Goal: Transaction & Acquisition: Obtain resource

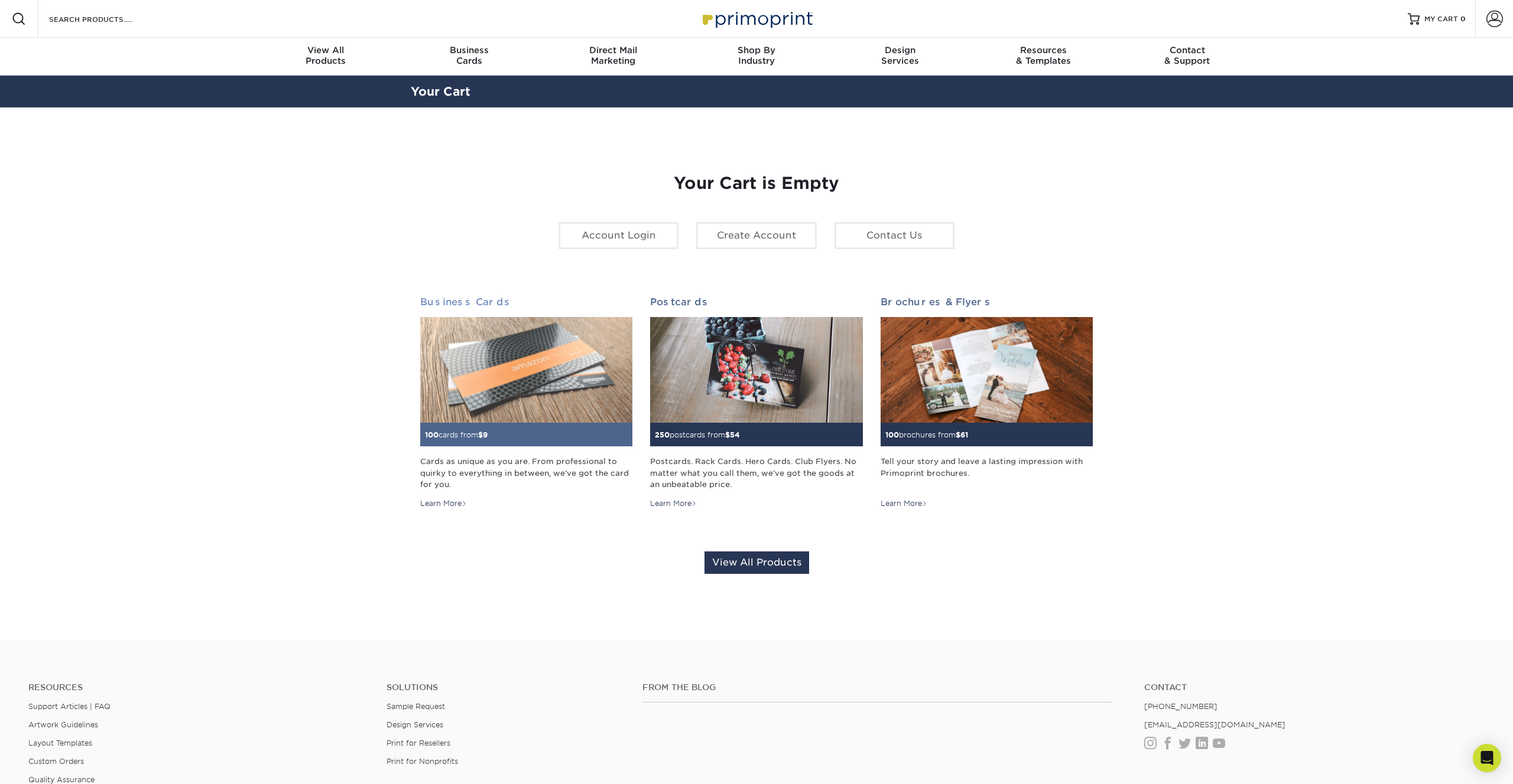
click at [505, 379] on img at bounding box center [526, 370] width 212 height 106
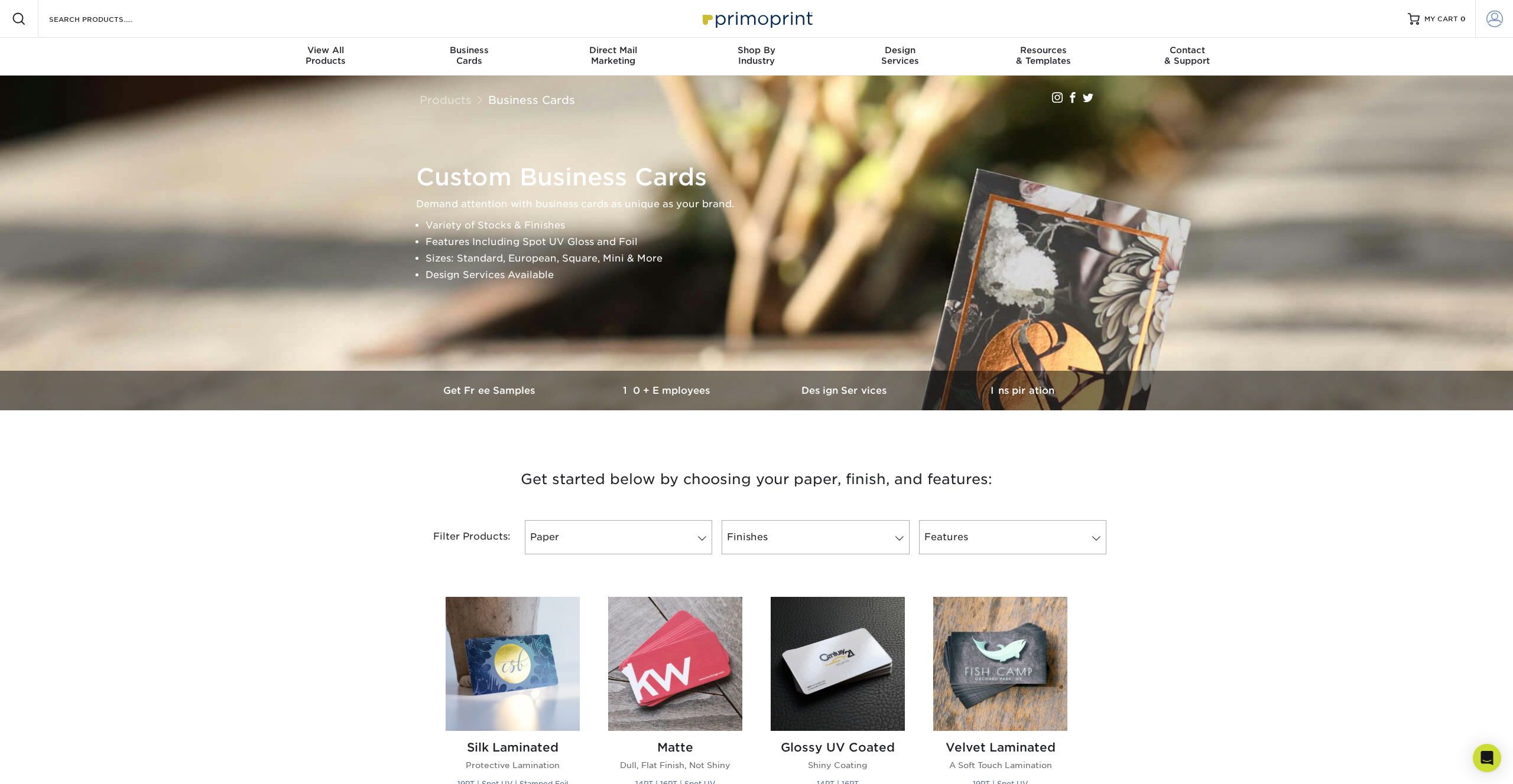
click at [1497, 23] on span at bounding box center [1494, 18] width 17 height 17
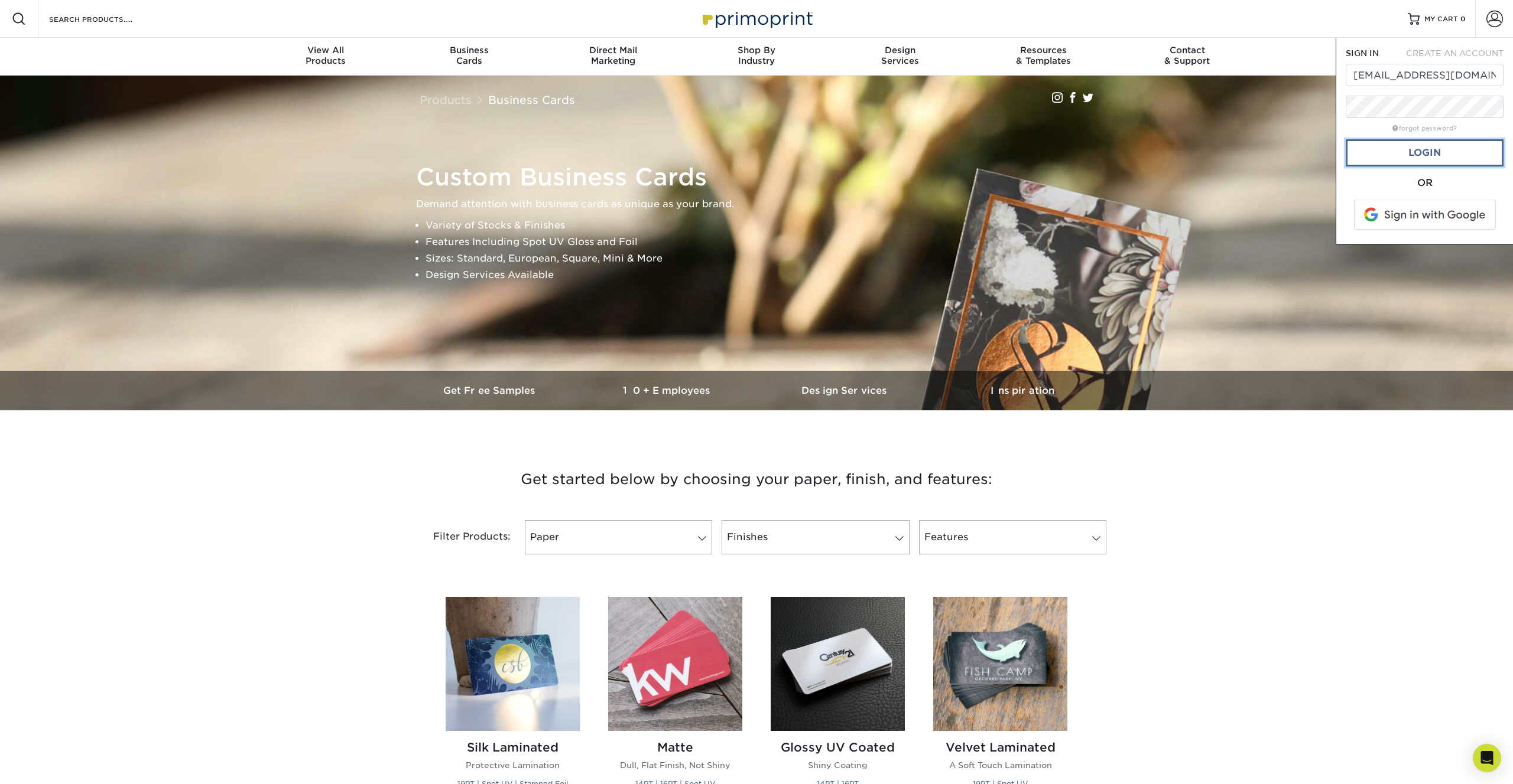
click at [1409, 147] on link "Login" at bounding box center [1424, 153] width 158 height 27
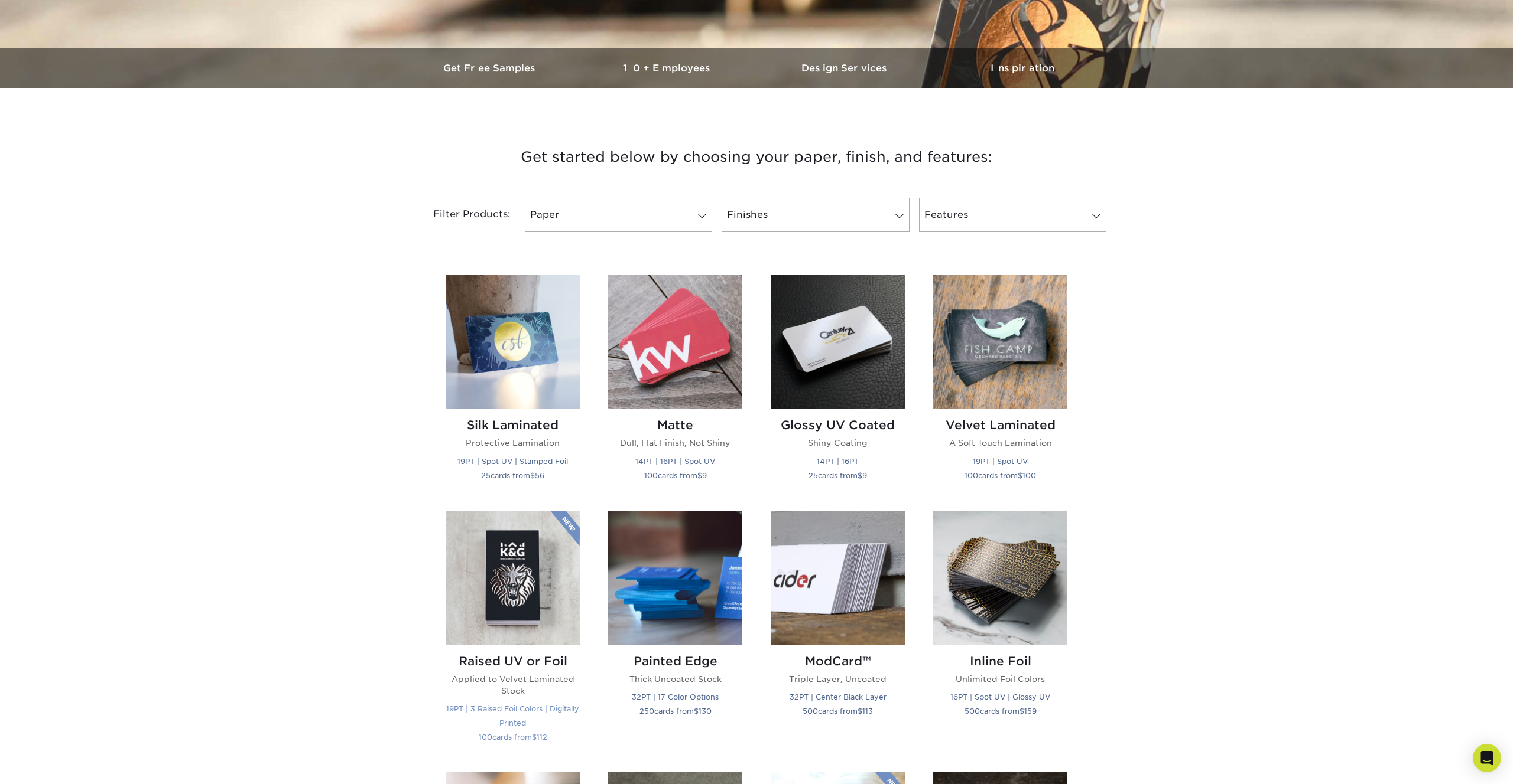
scroll to position [329, 0]
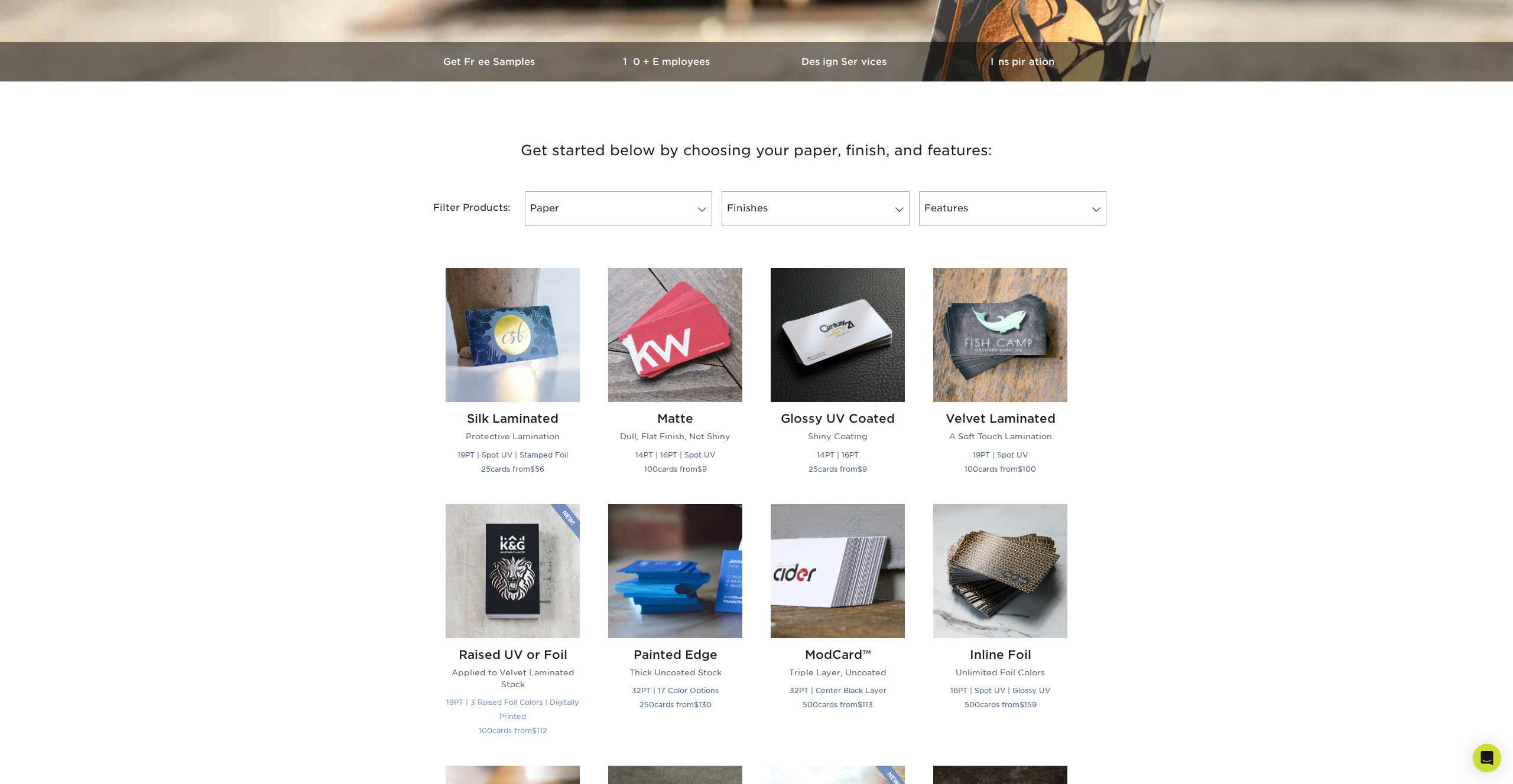
click at [516, 584] on img at bounding box center [512, 571] width 134 height 134
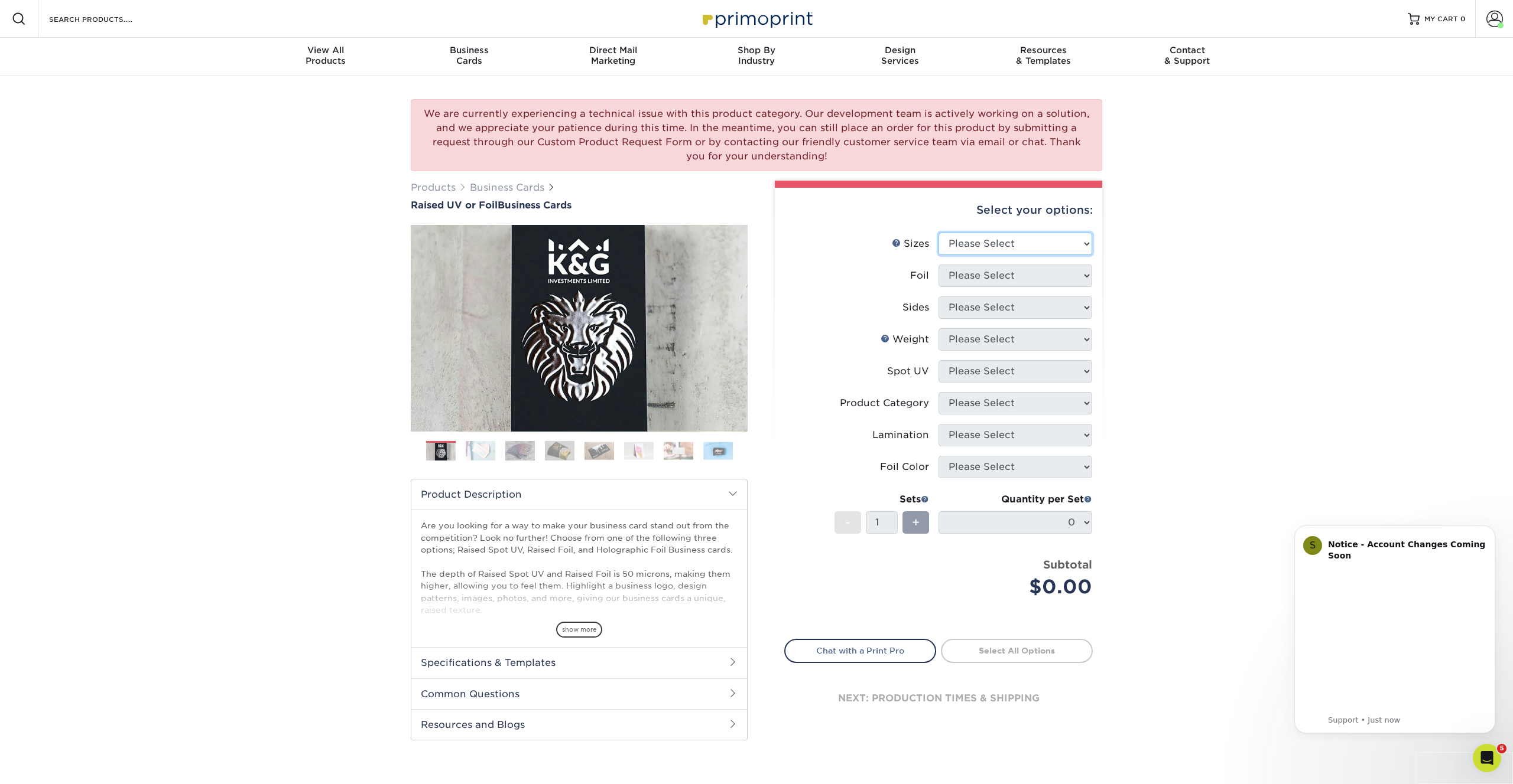
click at [982, 251] on select "Please Select 2" x 3.5" - Standard" at bounding box center [1015, 244] width 154 height 22
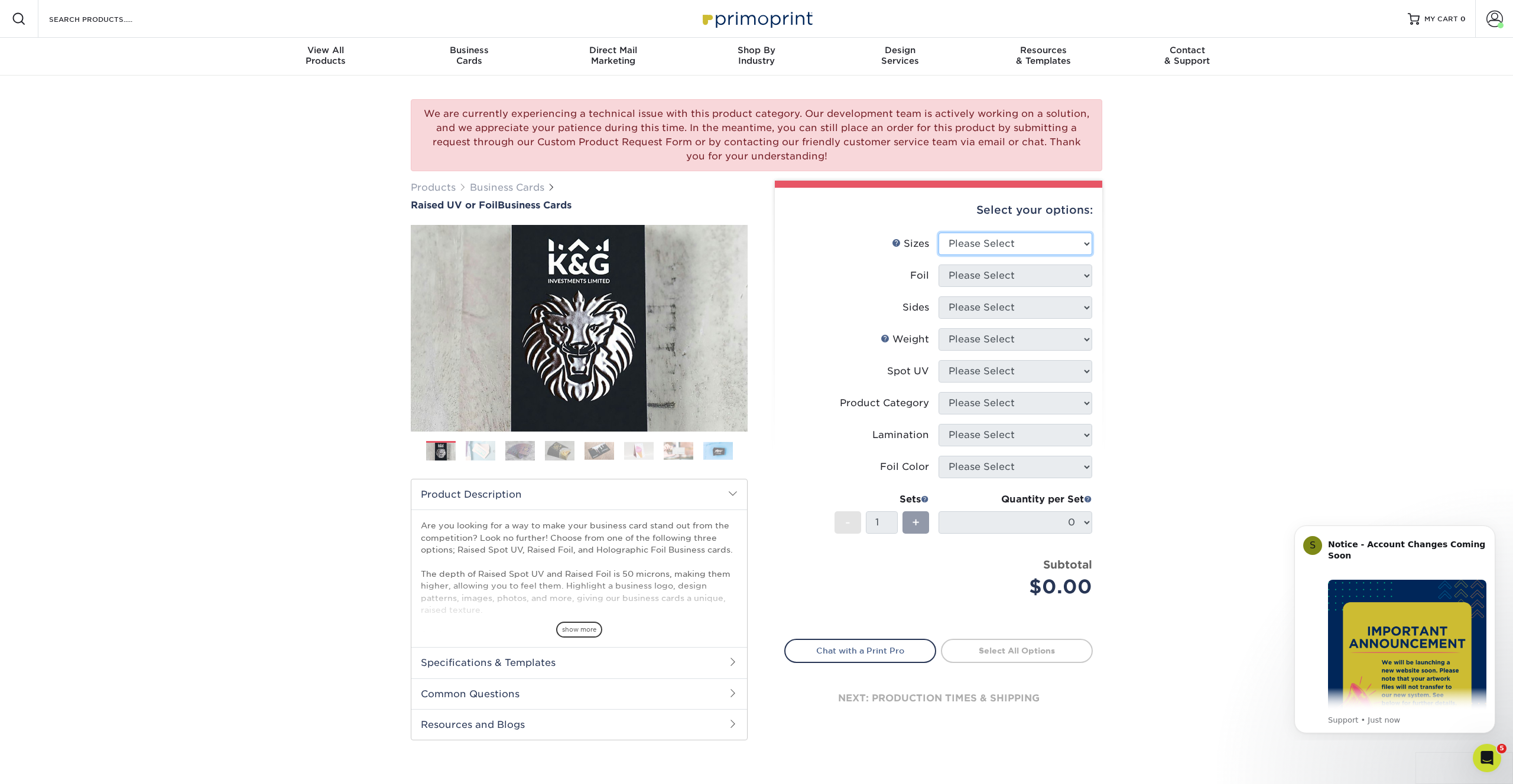
select select "2.00x3.50"
click at [938, 233] on select "Please Select 2" x 3.5" - Standard" at bounding box center [1015, 244] width 154 height 22
click at [975, 274] on select "Please Select No Yes" at bounding box center [1015, 276] width 154 height 22
select select "1"
click at [938, 265] on select "Please Select No Yes" at bounding box center [1015, 276] width 154 height 22
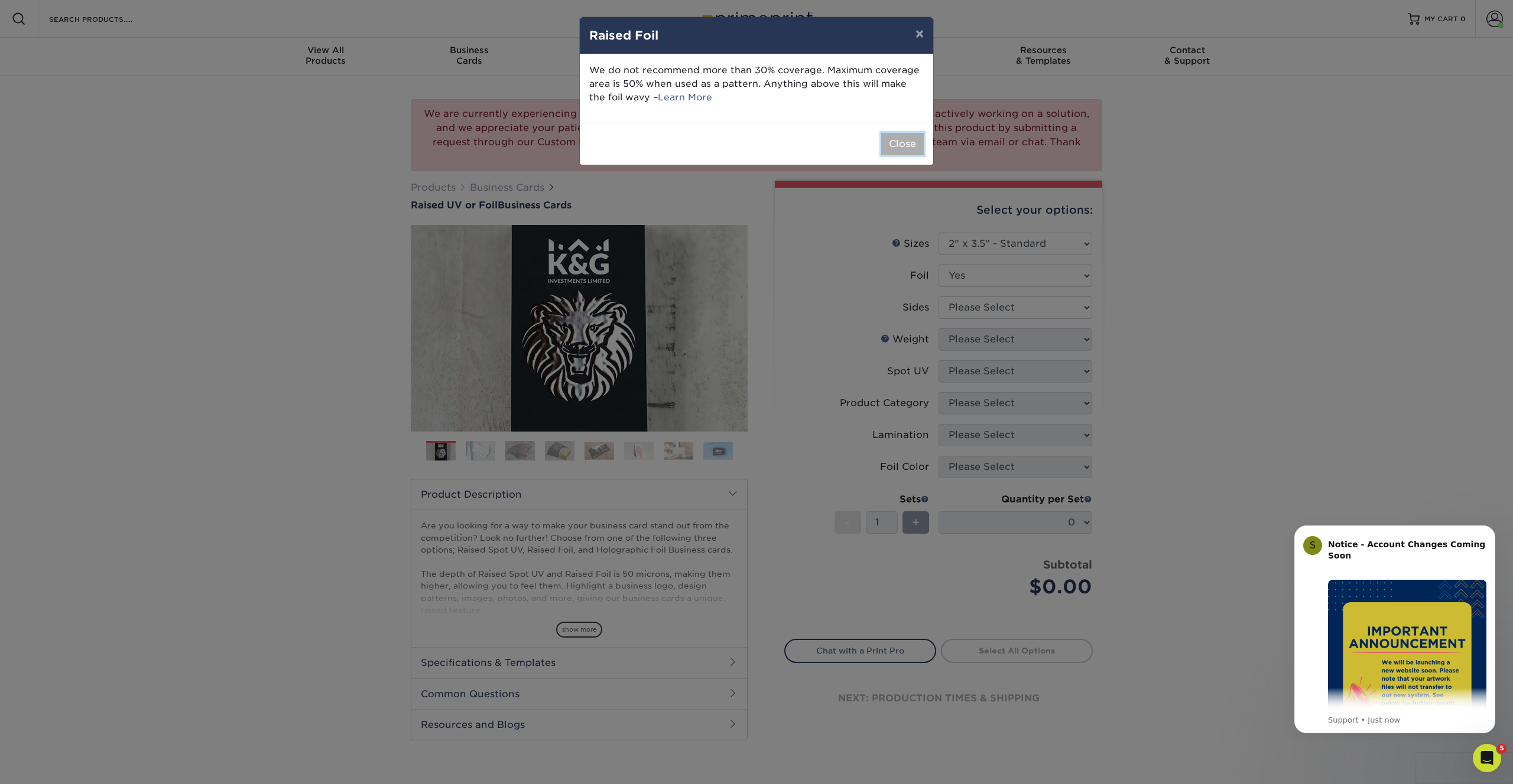
click at [899, 142] on button "Close" at bounding box center [902, 144] width 42 height 22
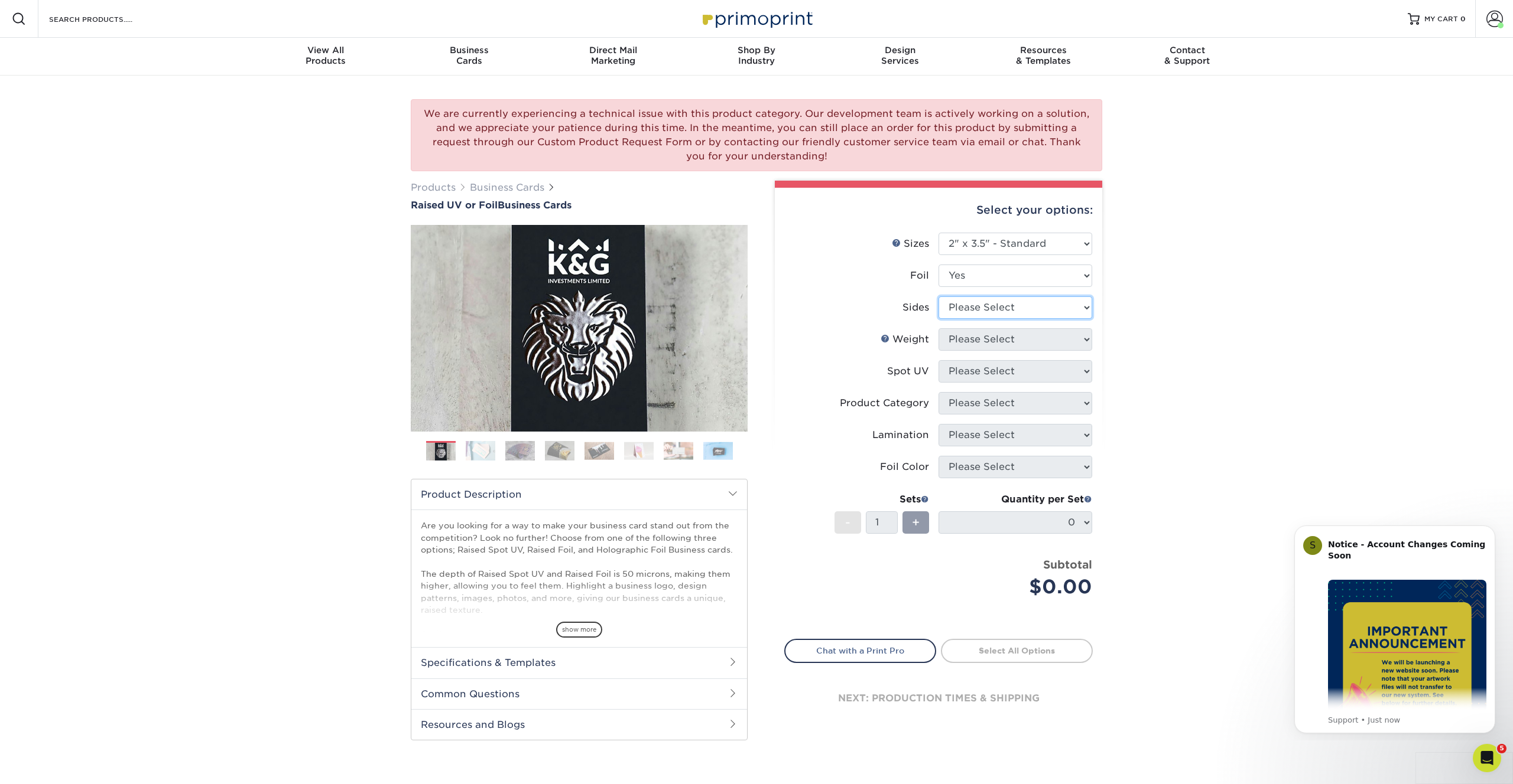
click at [994, 314] on select "Please Select Print Both Sides - Foil Both Sides Print Both Sides - Foil Front …" at bounding box center [1015, 308] width 154 height 22
select select "34527644-b4fd-4ffb-9092-1318eefcd9d9"
click at [938, 297] on select "Please Select Print Both Sides - Foil Both Sides Print Both Sides - Foil Front …" at bounding box center [1015, 308] width 154 height 22
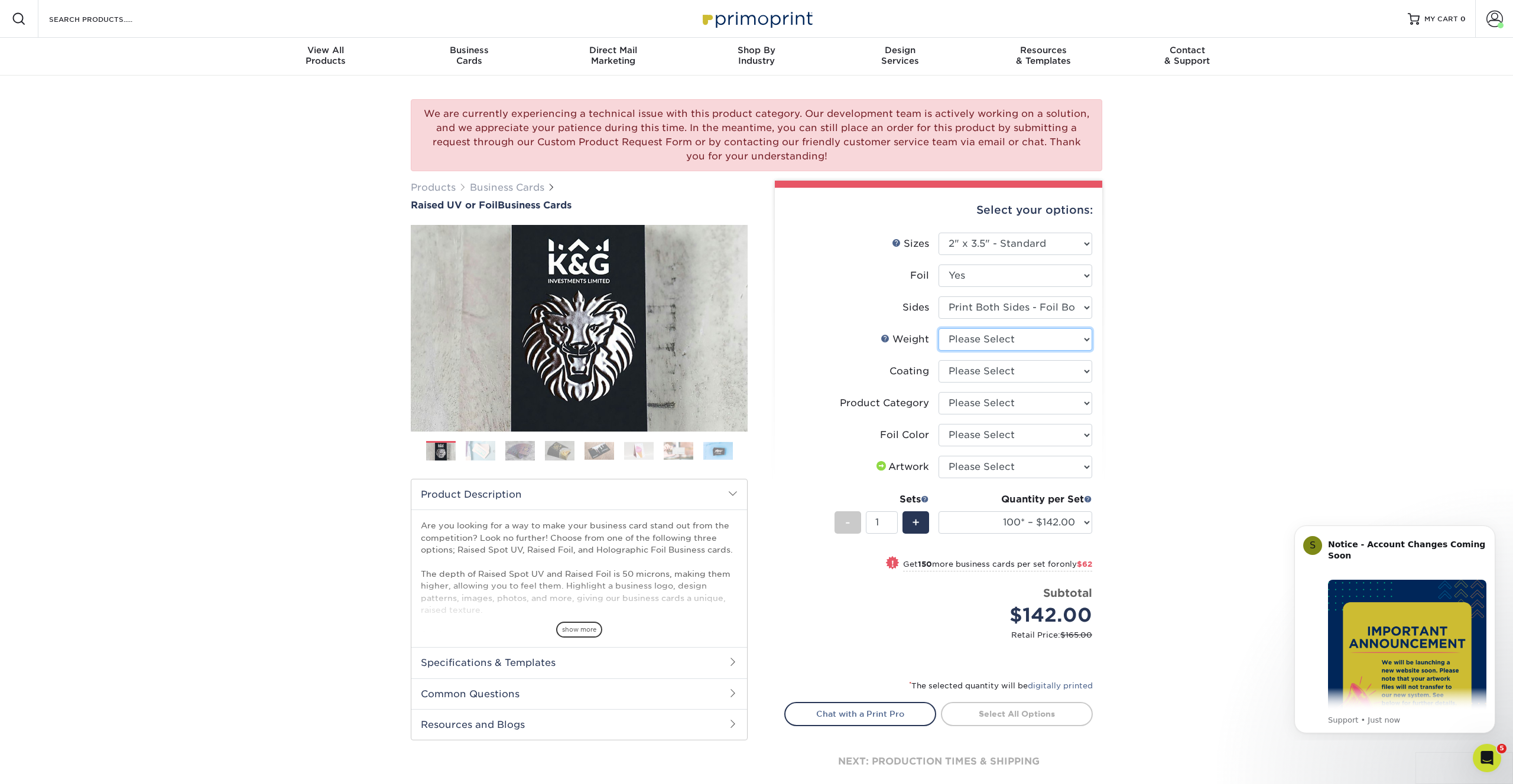
click at [985, 338] on select "Please Select 16PT" at bounding box center [1015, 340] width 154 height 22
select select "16PT"
click at [938, 329] on select "Please Select 16PT" at bounding box center [1015, 340] width 154 height 22
click at [978, 371] on select at bounding box center [1015, 372] width 154 height 22
select select "3e7618de-abca-4bda-9f97-8b9129e913d8"
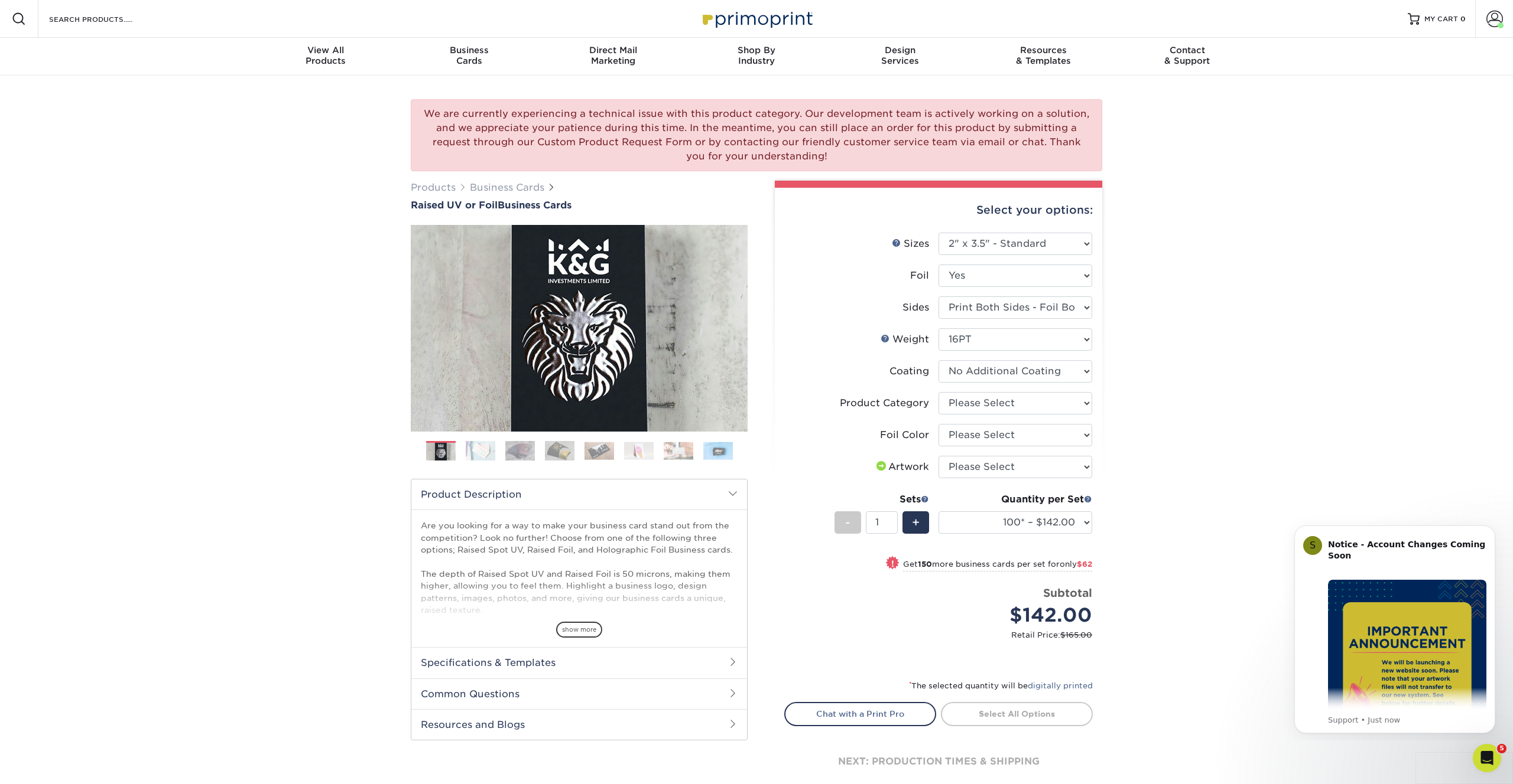
click at [938, 360] on select at bounding box center [1015, 372] width 154 height 22
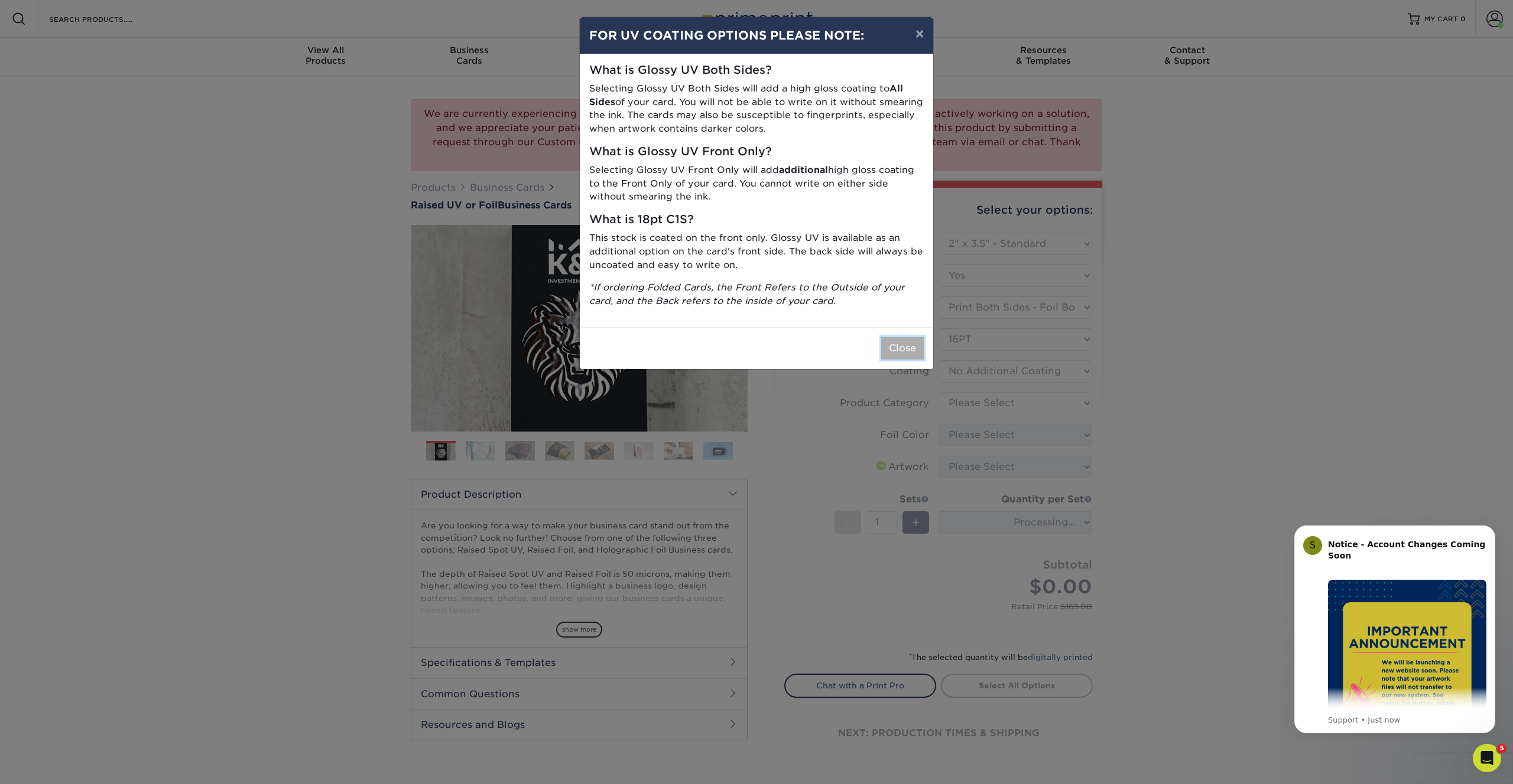
click at [906, 347] on button "Close" at bounding box center [902, 349] width 42 height 22
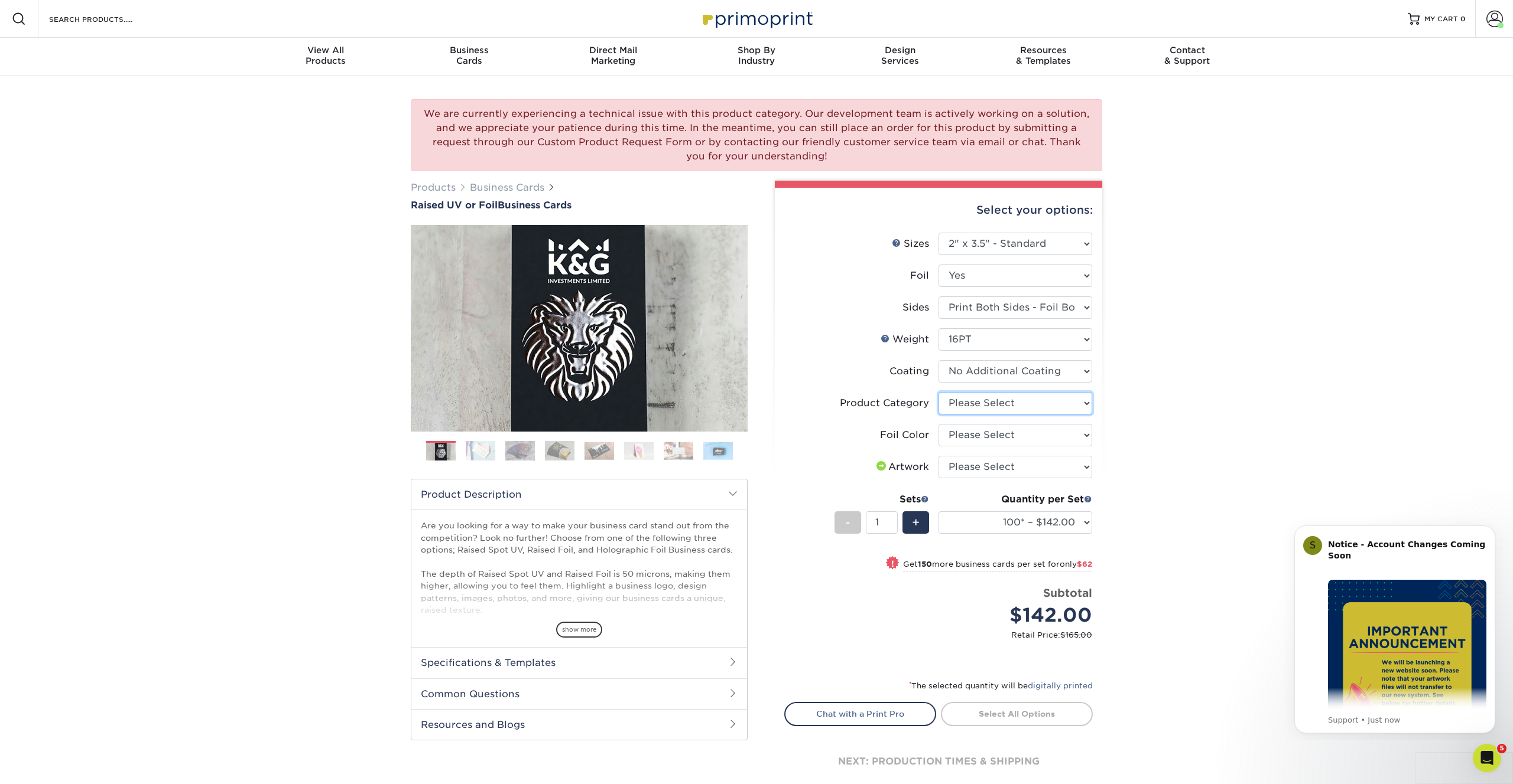
click at [978, 401] on select "Please Select Business Cards" at bounding box center [1015, 404] width 154 height 22
select select "3b5148f1-0588-4f88-a218-97bcfdce65c1"
click at [938, 392] on select "Please Select Business Cards" at bounding box center [1015, 404] width 154 height 22
click at [966, 440] on select "Please Select Silver Foil Gold Foil Holographic Foil" at bounding box center [1015, 435] width 154 height 22
select select "acffa4a5-22f9-4585-ba3f-0adaa54b8c85"
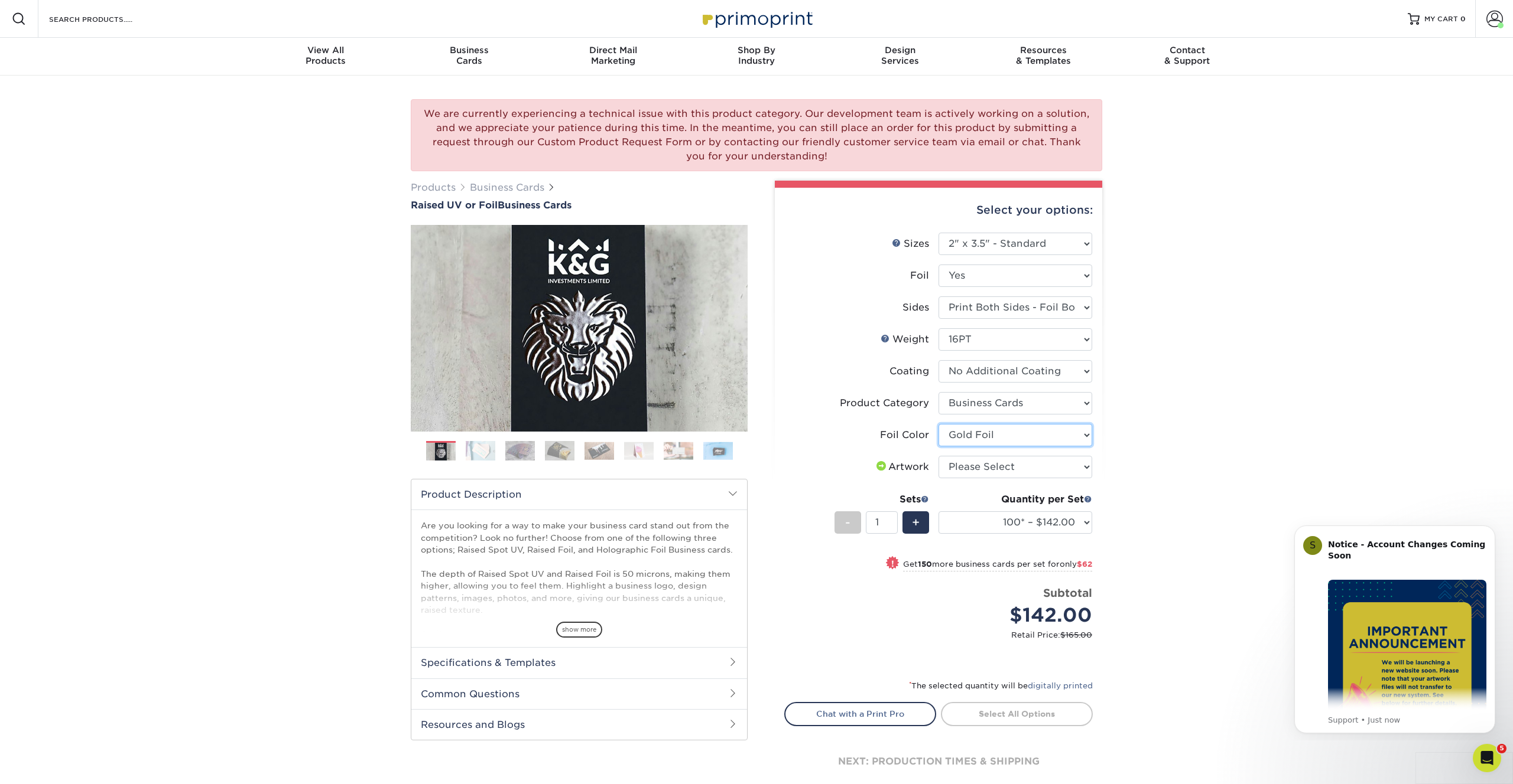
click at [938, 424] on select "Please Select Silver Foil Gold Foil Holographic Foil" at bounding box center [1015, 435] width 154 height 22
click at [964, 468] on select "Please Select I will upload files I need a design - $100" at bounding box center [1015, 467] width 154 height 22
select select "upload"
click at [938, 456] on select "Please Select I will upload files I need a design - $100" at bounding box center [1015, 467] width 154 height 22
click at [971, 519] on select "100* – $142.00 250* – $204.00 500* – $275.00" at bounding box center [1015, 522] width 154 height 22
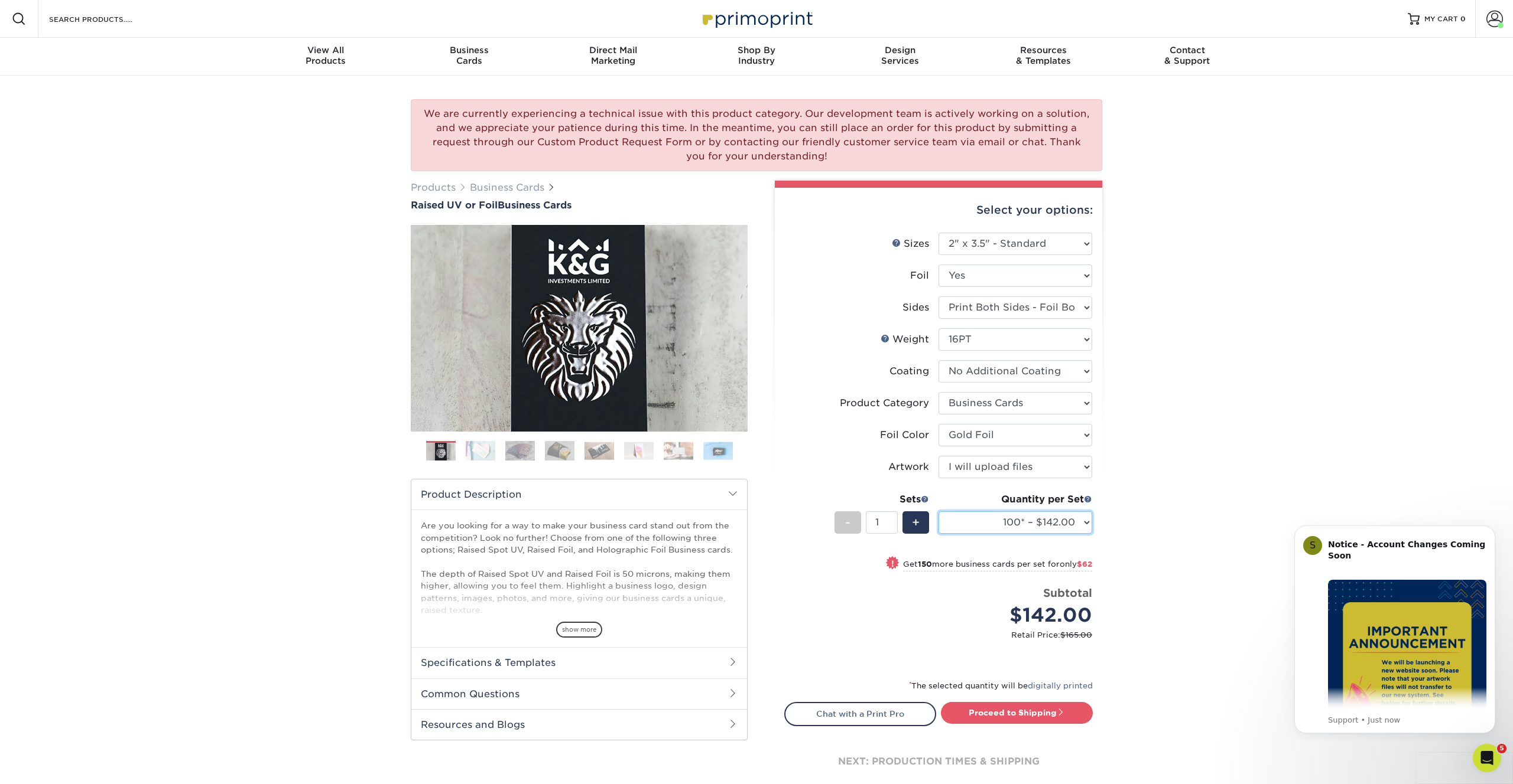
select select "500* – $275.00"
click at [938, 511] on select "100* – $142.00 250* – $204.00 500* – $275.00" at bounding box center [1015, 522] width 154 height 22
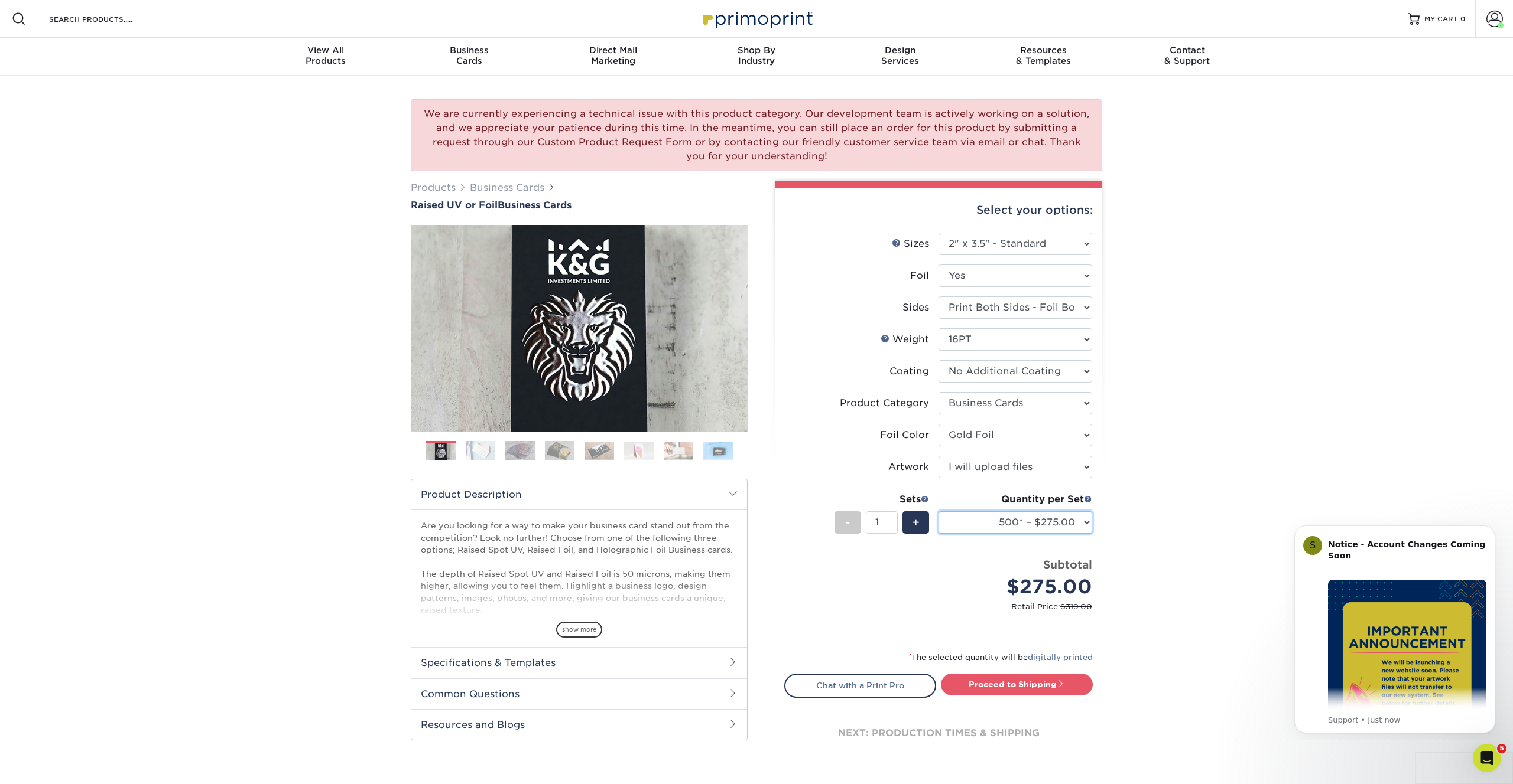
click at [1001, 511] on select "100* – $142.00 250* – $204.00 500* – $275.00" at bounding box center [1015, 522] width 154 height 22
click at [938, 511] on select "100* – $142.00 250* – $204.00 500* – $275.00" at bounding box center [1015, 522] width 154 height 22
click at [970, 680] on link "Proceed to Shipping" at bounding box center [1017, 684] width 152 height 22
type input "Set 1"
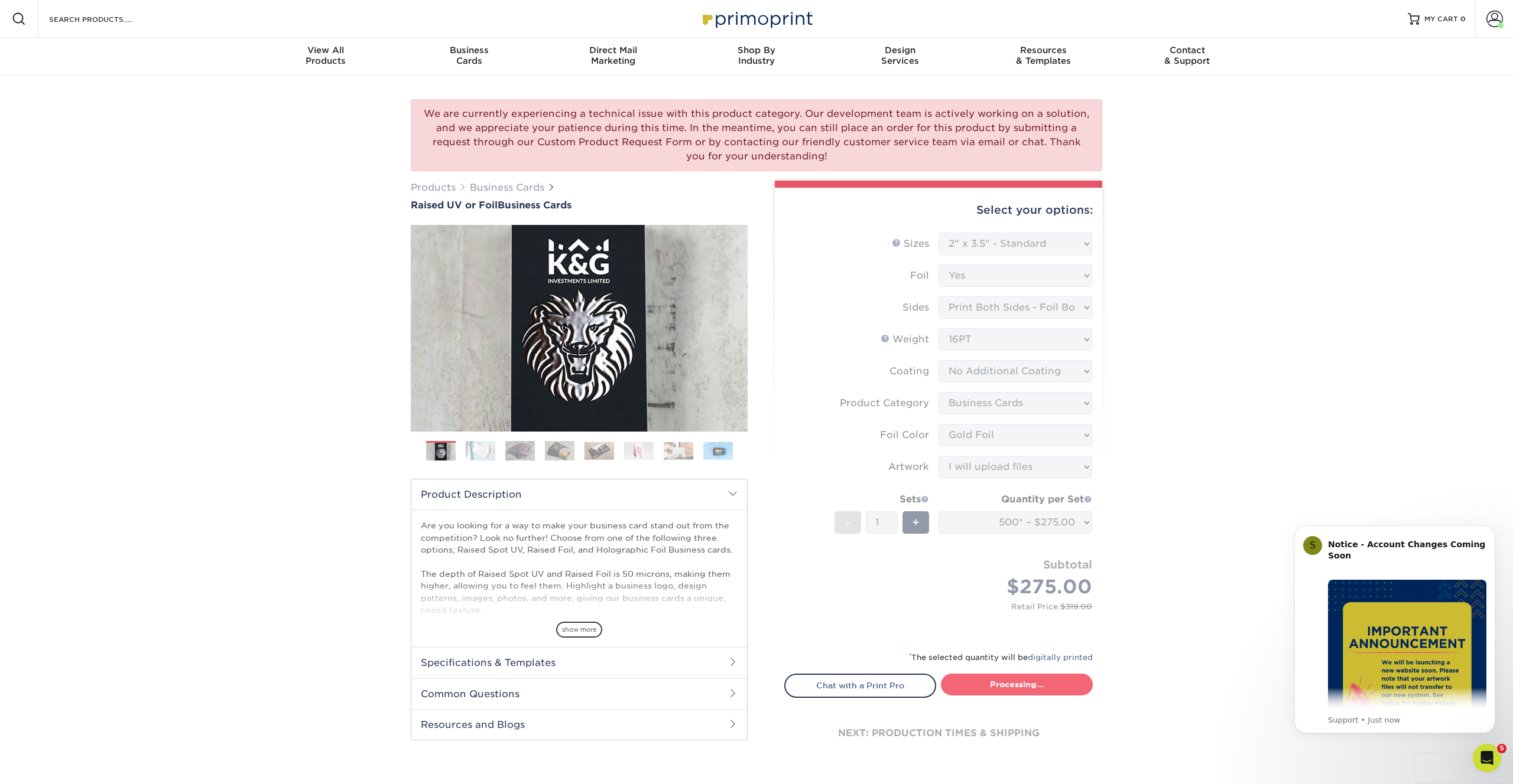
select select "a1124ac5-a1e2-44d1-a6e3-6aa389cf5ecd"
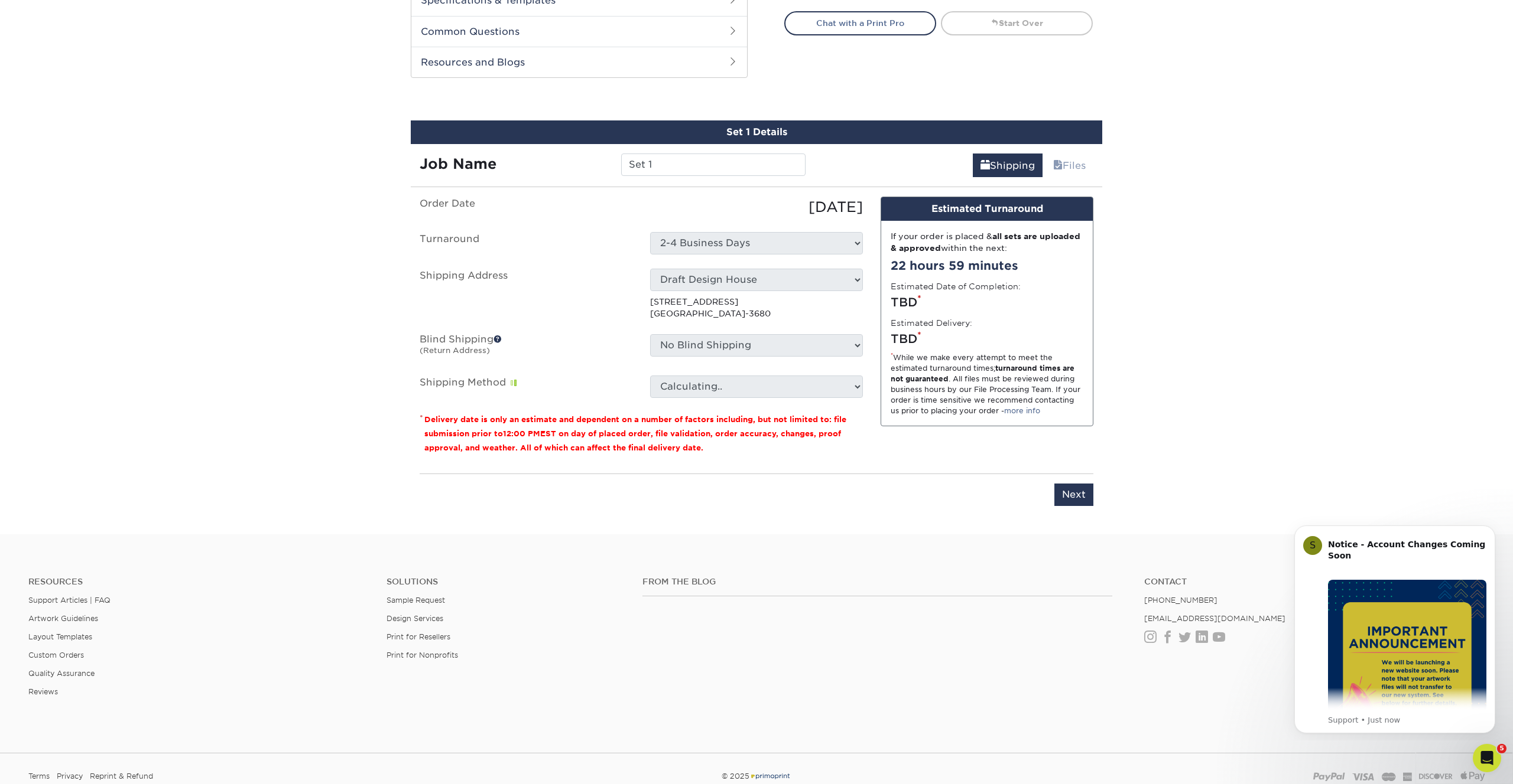
scroll to position [706, 0]
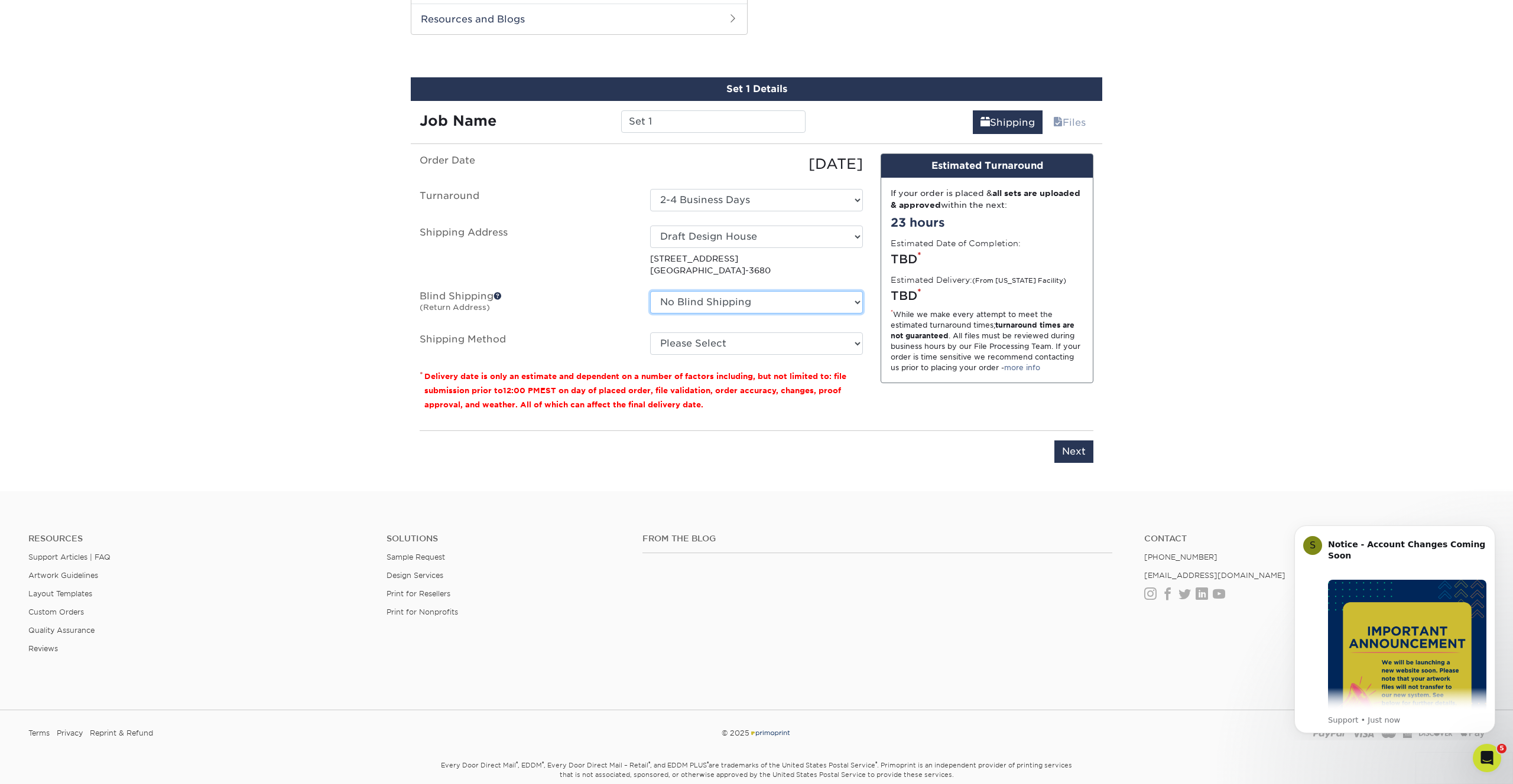
click at [729, 299] on select "No Blind Shipping Arrowhead Properties Bullis Pond Dental DRAFT Draft Design Ho…" at bounding box center [756, 302] width 213 height 22
select select "127355"
click at [650, 291] on select "No Blind Shipping Arrowhead Properties Bullis Pond Dental DRAFT Draft Design Ho…" at bounding box center [756, 302] width 213 height 22
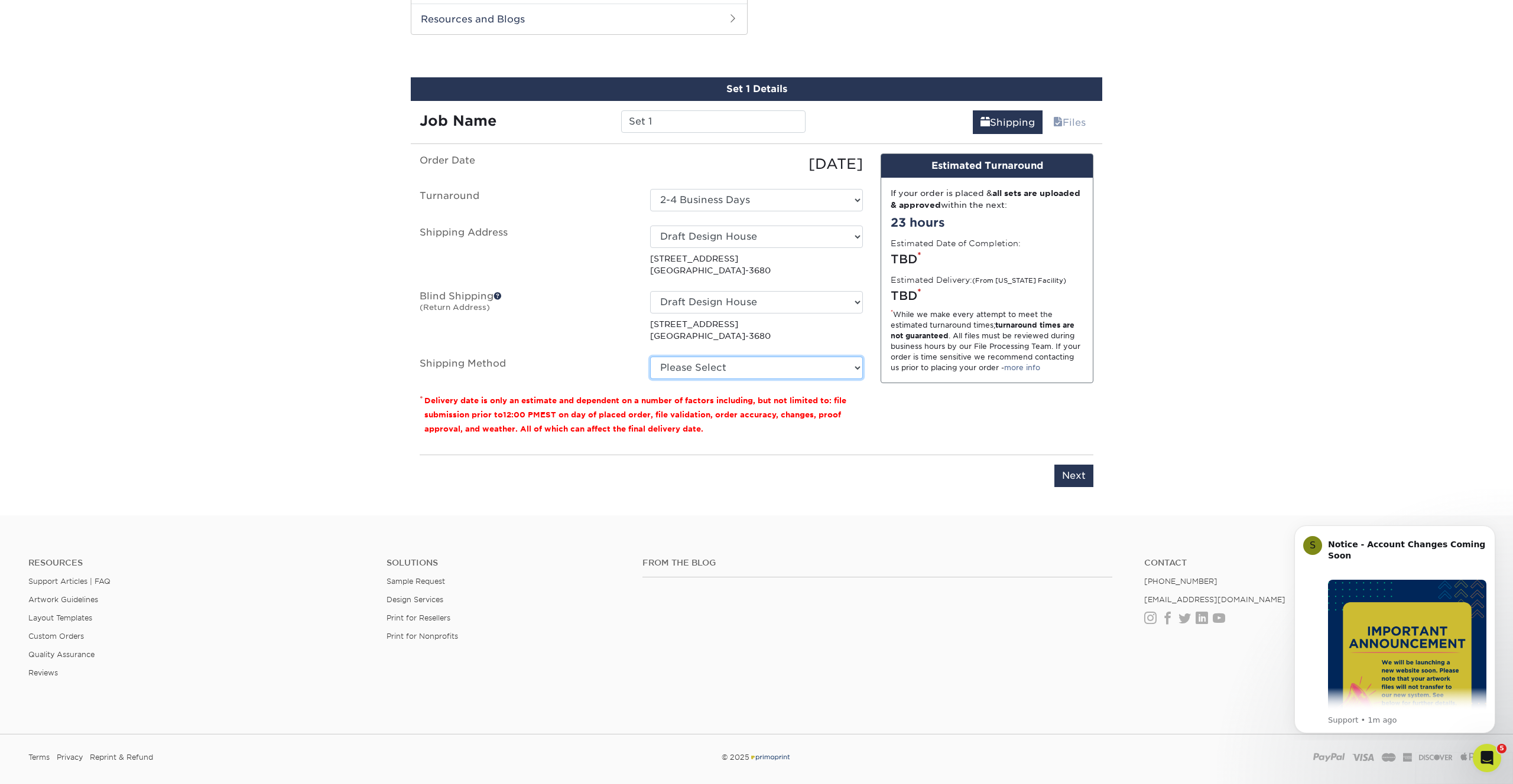
click at [717, 370] on select "Please Select Ground Shipping (+$8.96) 3 Day Shipping Service (+$15.33) 2 Day A…" at bounding box center [756, 368] width 213 height 22
select select "03"
click at [650, 357] on select "Please Select Ground Shipping (+$8.96) 3 Day Shipping Service (+$15.33) 2 Day A…" at bounding box center [756, 368] width 213 height 22
click at [1073, 477] on input "Next" at bounding box center [1073, 476] width 39 height 22
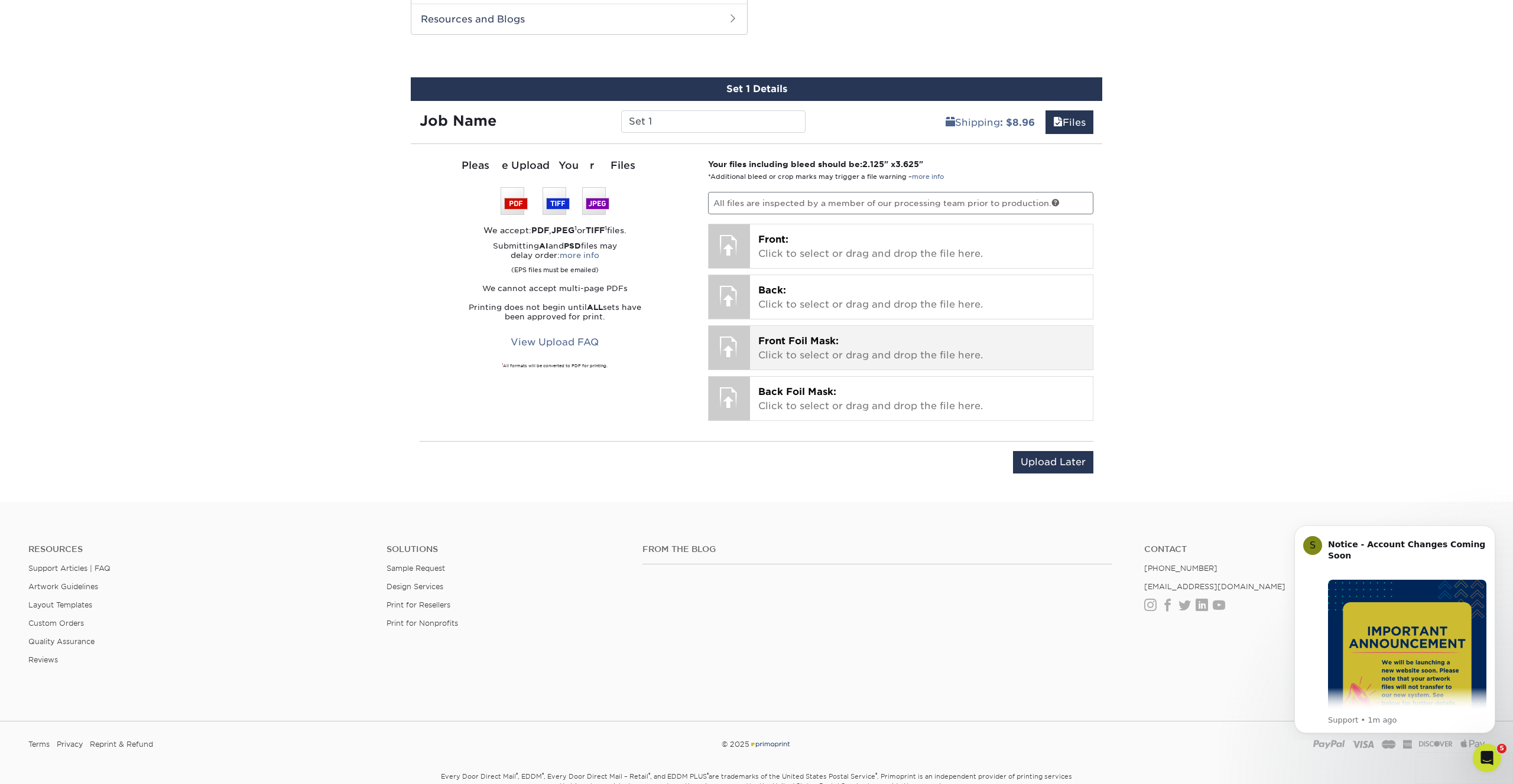
click at [870, 364] on div "Front Foil Mask: Click to select or drag and drop the file here. Choose file" at bounding box center [922, 348] width 343 height 44
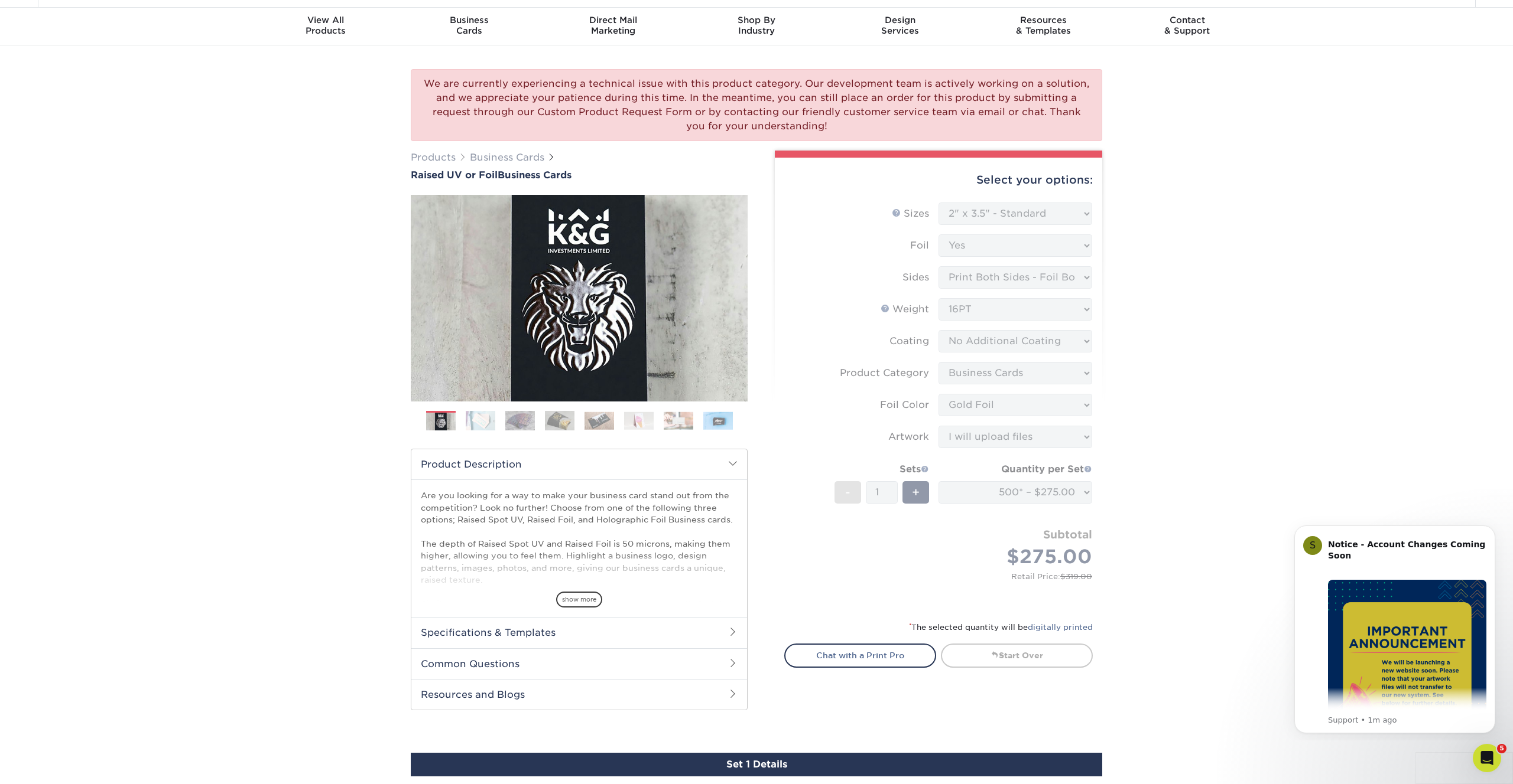
scroll to position [2, 0]
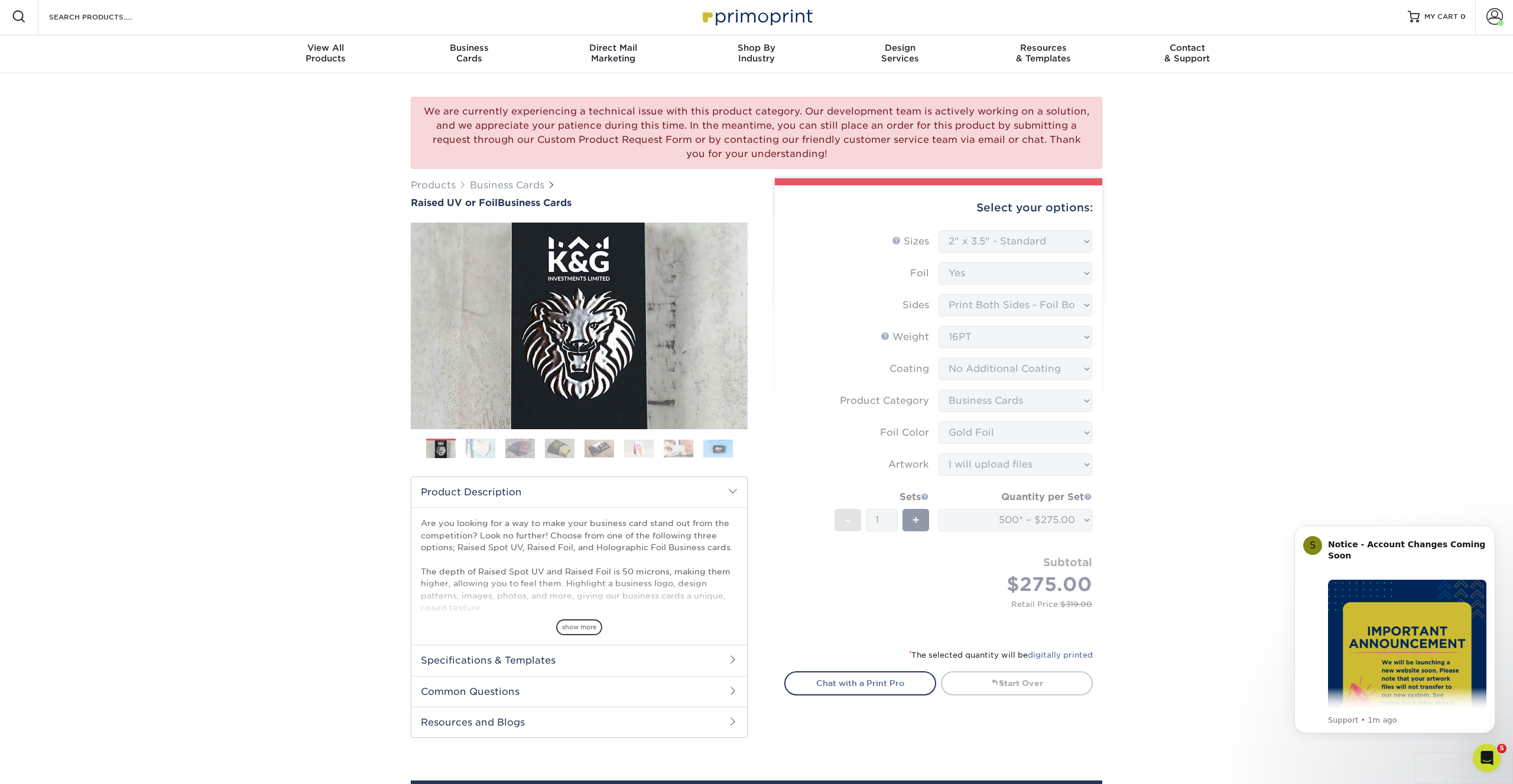
click at [595, 613] on div "show more" at bounding box center [579, 607] width 317 height 57
click at [590, 624] on span "show more" at bounding box center [579, 628] width 46 height 16
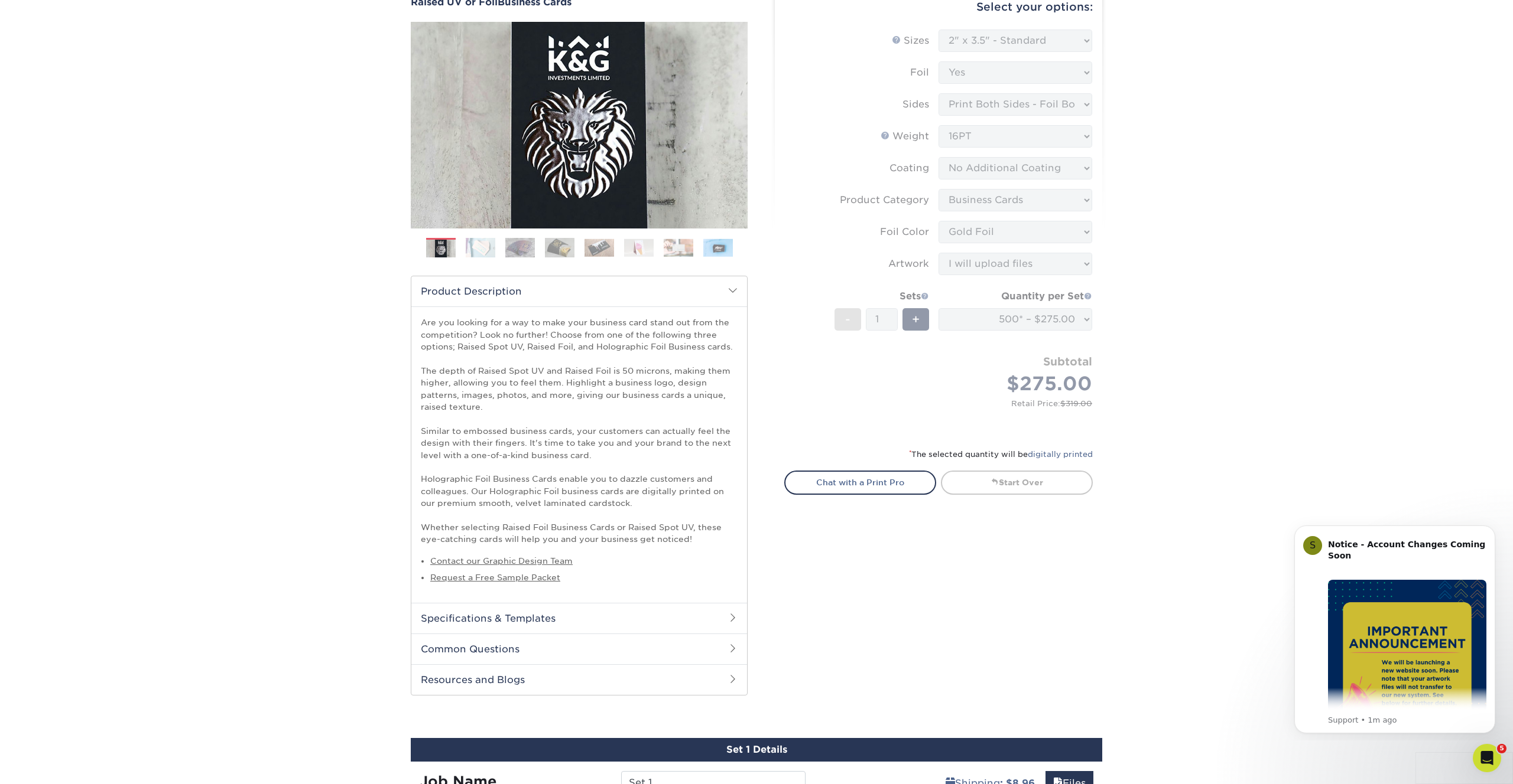
scroll to position [208, 0]
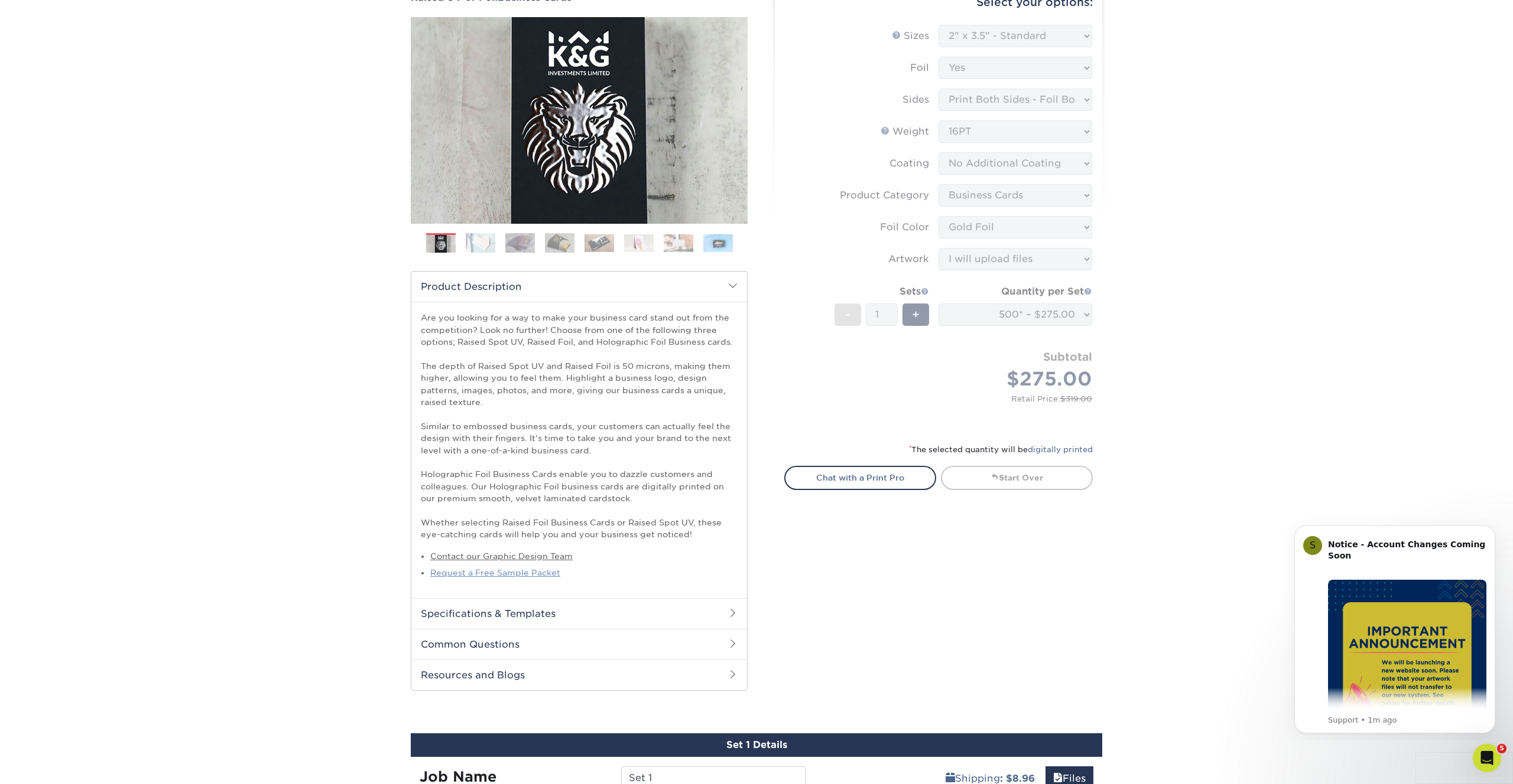
click at [550, 574] on link "Request a Free Sample Packet" at bounding box center [495, 573] width 130 height 10
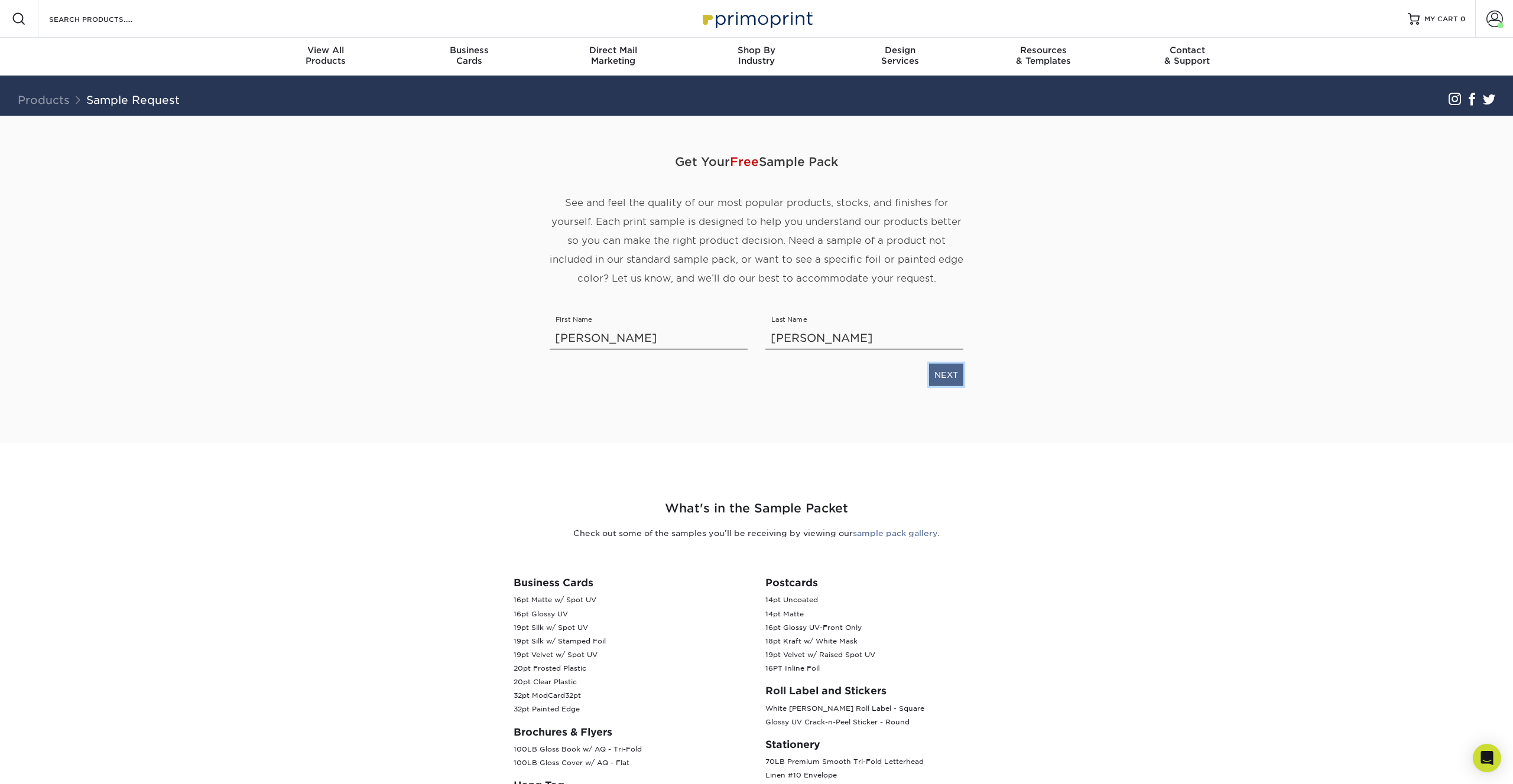
click at [962, 375] on link "NEXT" at bounding box center [946, 375] width 34 height 22
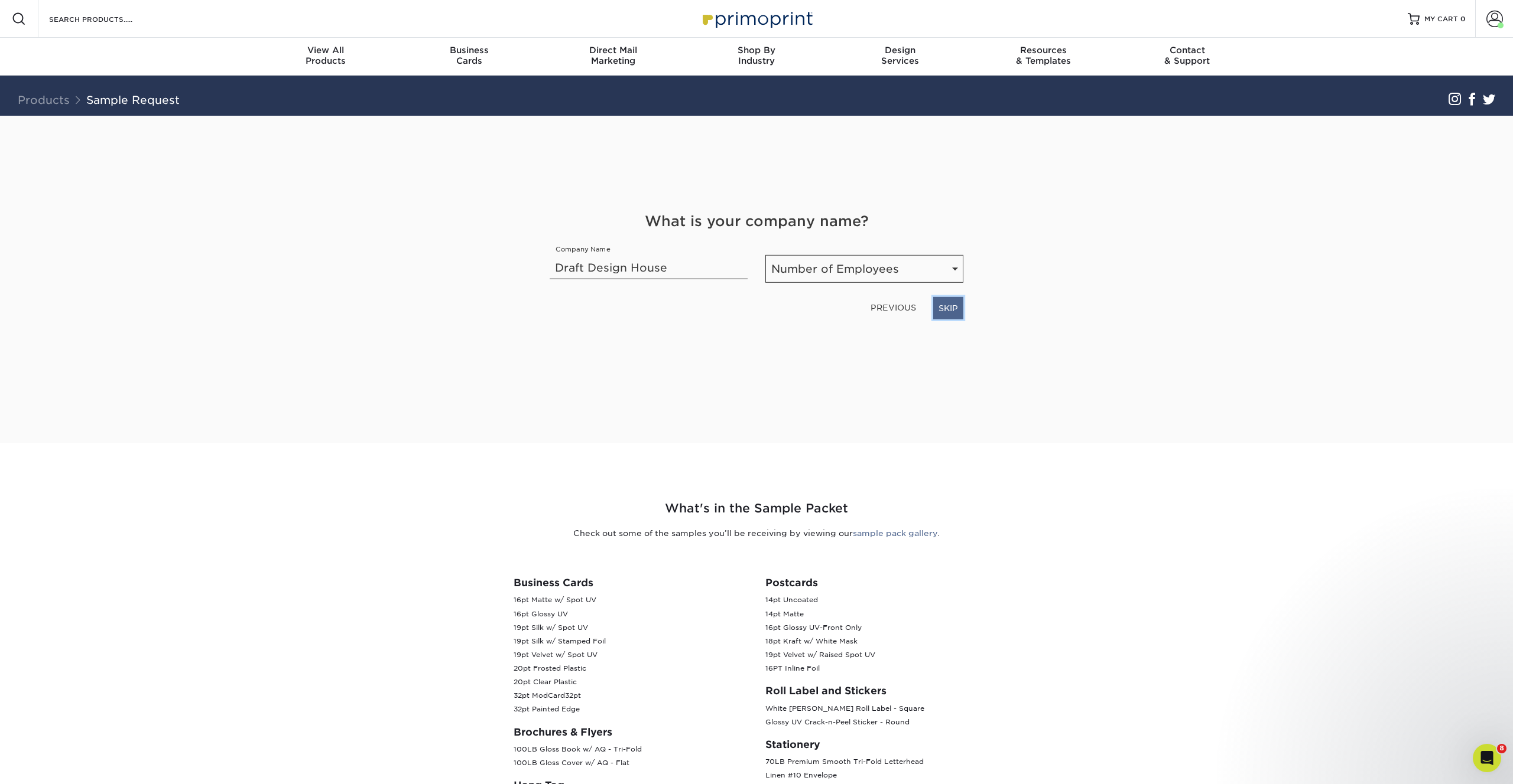
click at [946, 309] on link "SKIP" at bounding box center [948, 308] width 30 height 22
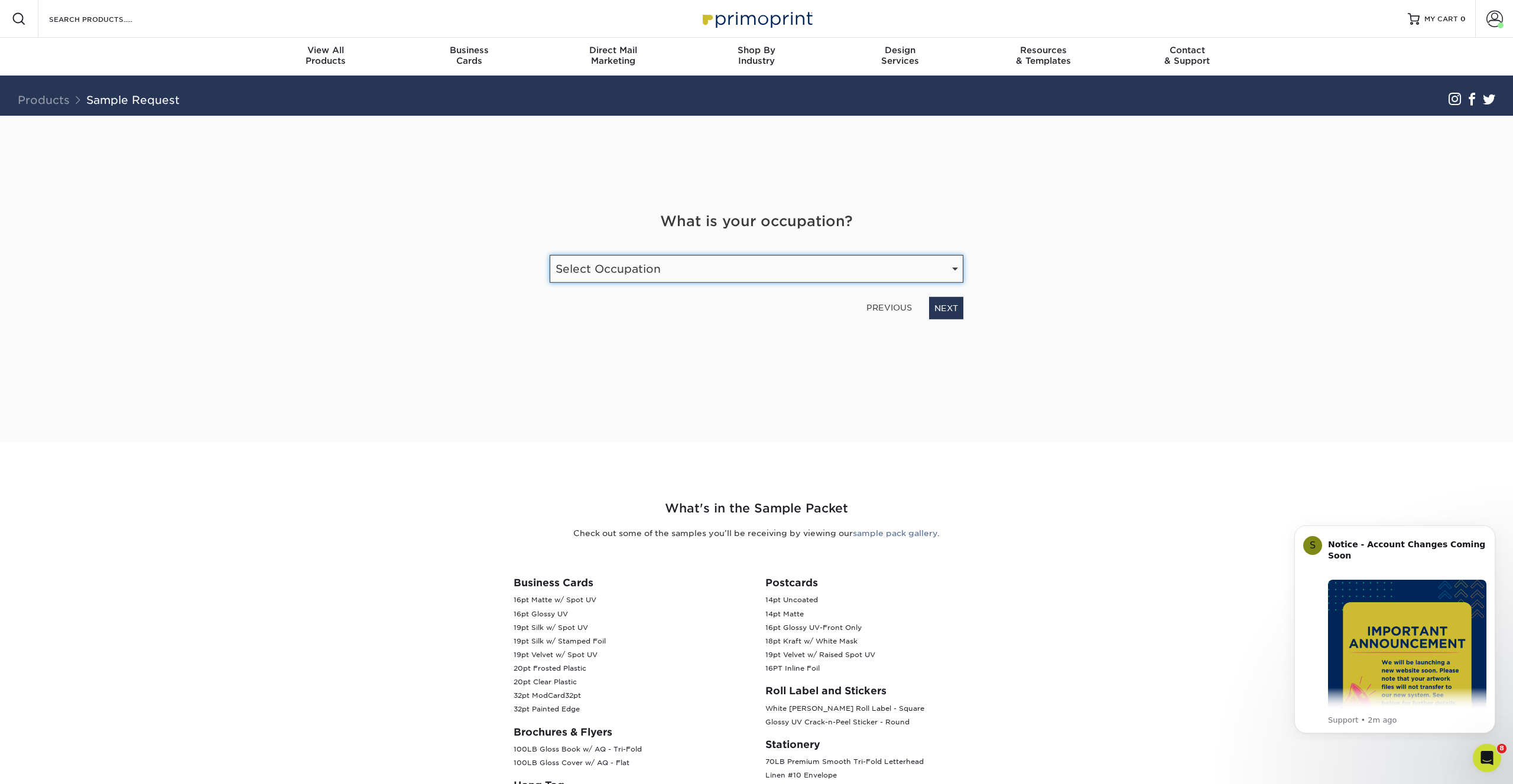
click at [934, 279] on select "Select Occupation Agency Automotive Blogger Cleaning Services Construction Educ…" at bounding box center [756, 269] width 413 height 28
select select "Marketing"
click at [550, 255] on select "Select Occupation Agency Automotive Blogger Cleaning Services Construction Educ…" at bounding box center [756, 269] width 413 height 28
click at [948, 312] on link "NEXT" at bounding box center [946, 308] width 34 height 22
click at [949, 307] on link "NEXT" at bounding box center [946, 306] width 34 height 22
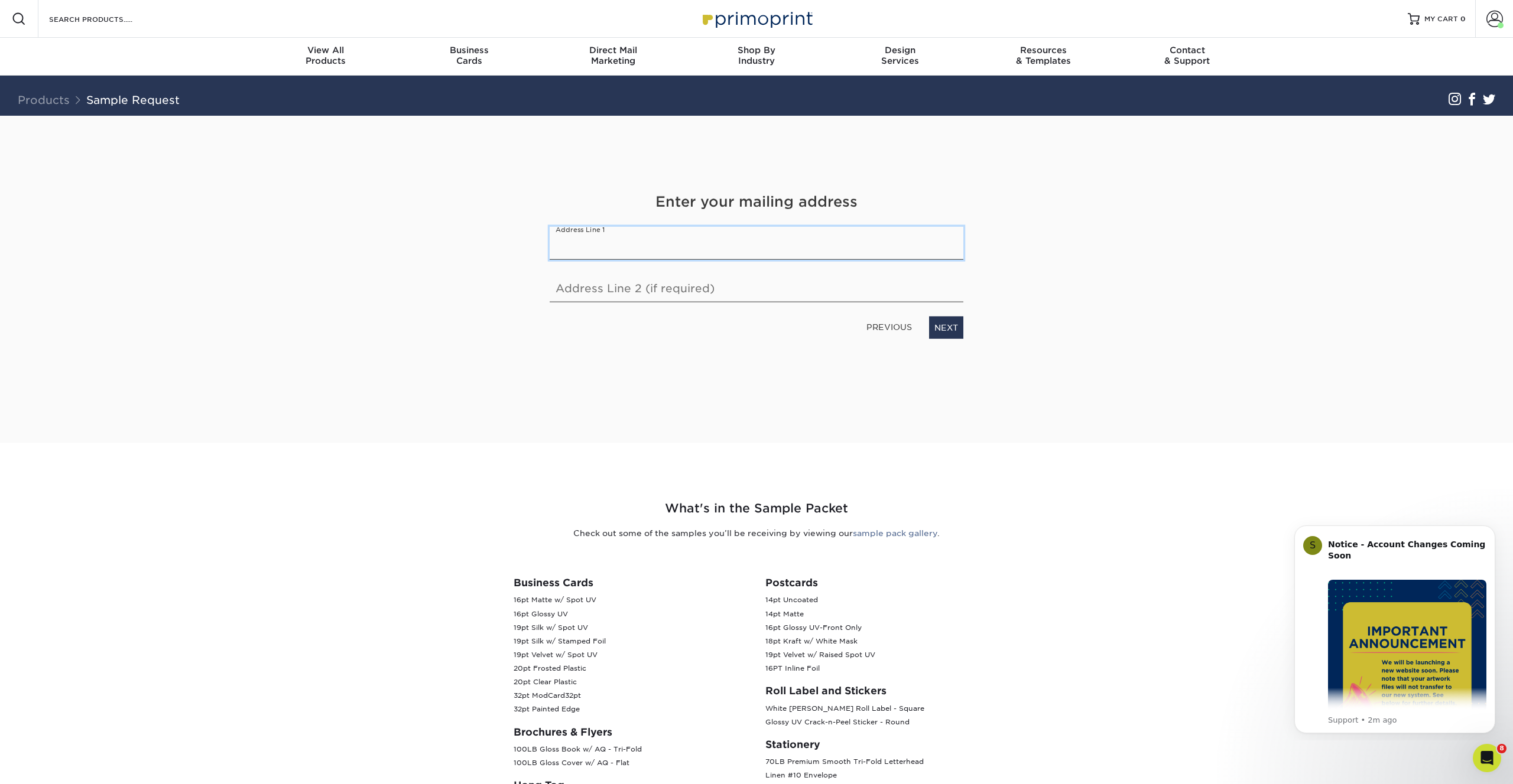
click at [906, 242] on input "text" at bounding box center [756, 242] width 413 height 33
type input "309 Main Street"
select select "WI"
select select "US"
click at [759, 289] on input "text" at bounding box center [756, 286] width 413 height 33
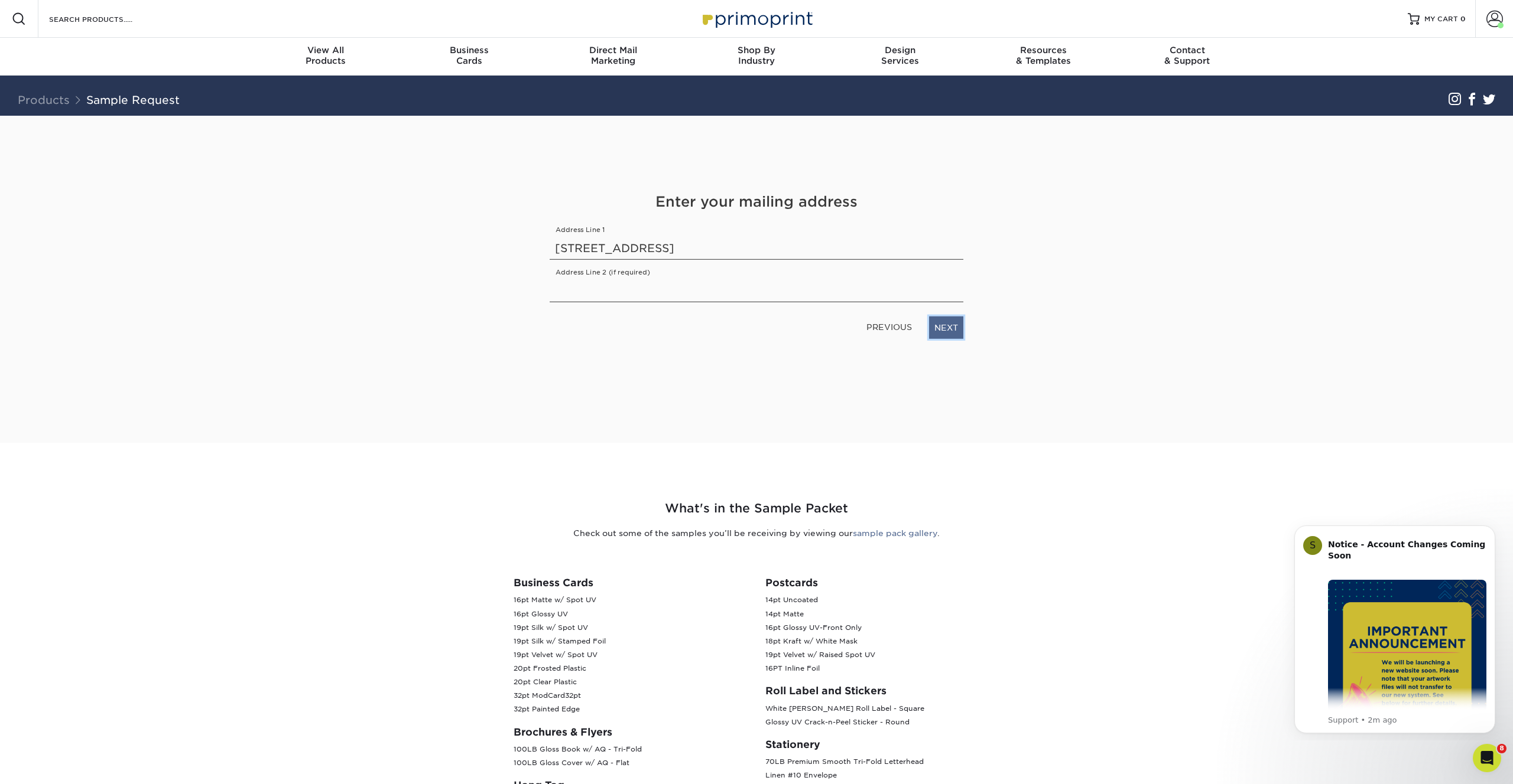
click at [942, 321] on link "NEXT" at bounding box center [946, 328] width 34 height 22
click at [675, 240] on input "text" at bounding box center [649, 239] width 198 height 33
type input "Eau Claire"
type input "54701"
click at [963, 338] on div "PREVIOUS NEXT" at bounding box center [756, 329] width 432 height 27
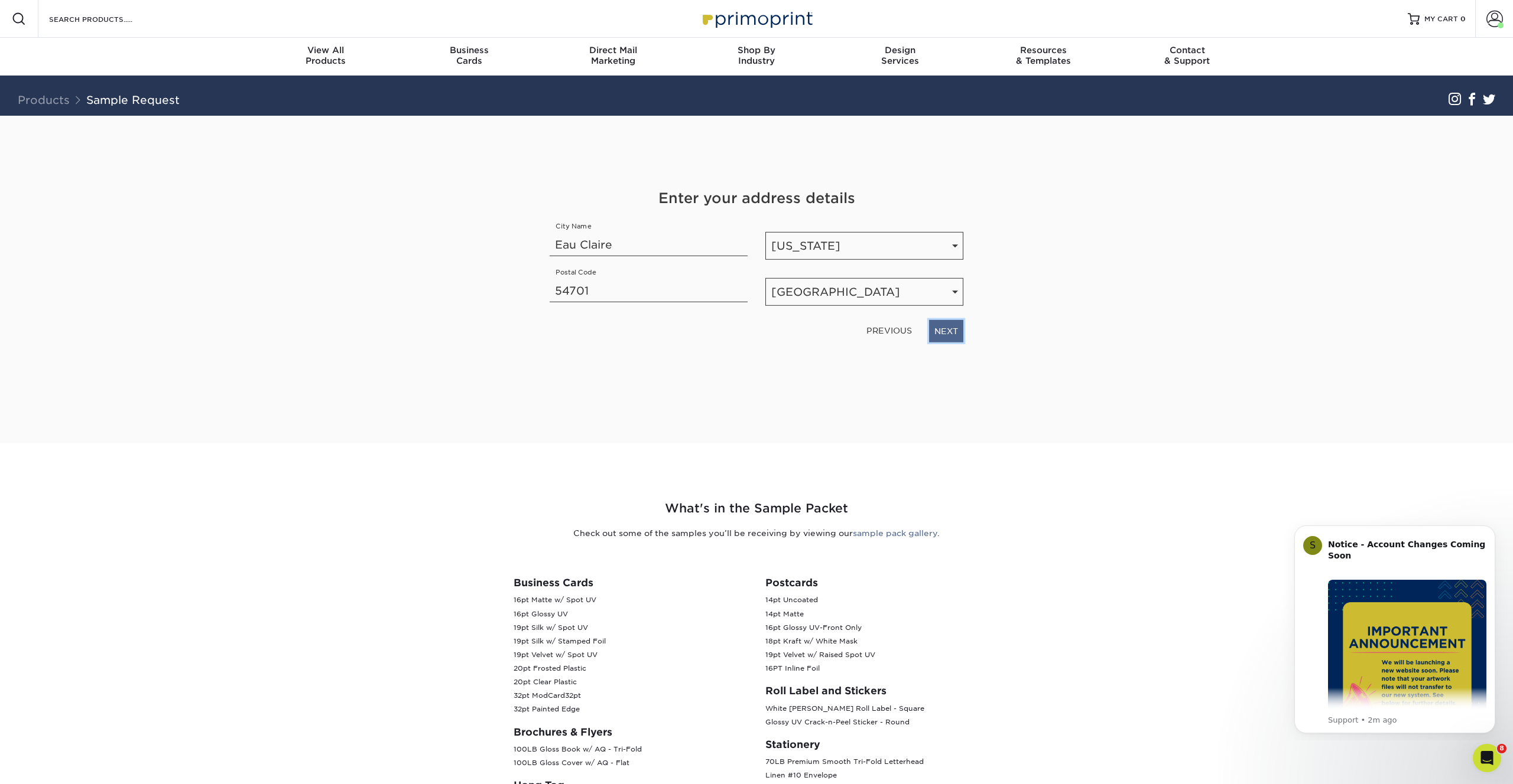
click at [957, 334] on link "NEXT" at bounding box center [946, 331] width 34 height 22
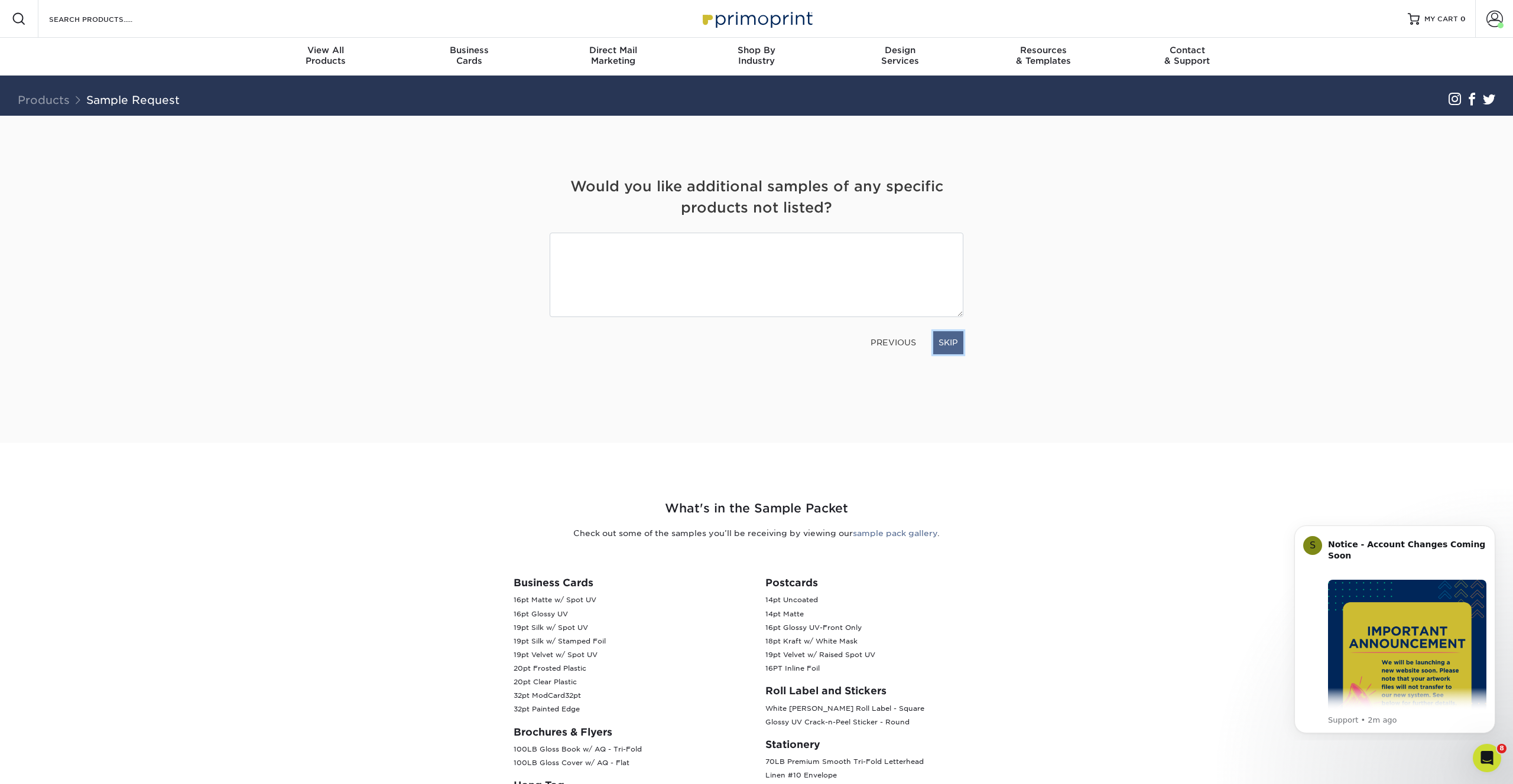
click at [949, 342] on link "SKIP" at bounding box center [948, 342] width 30 height 22
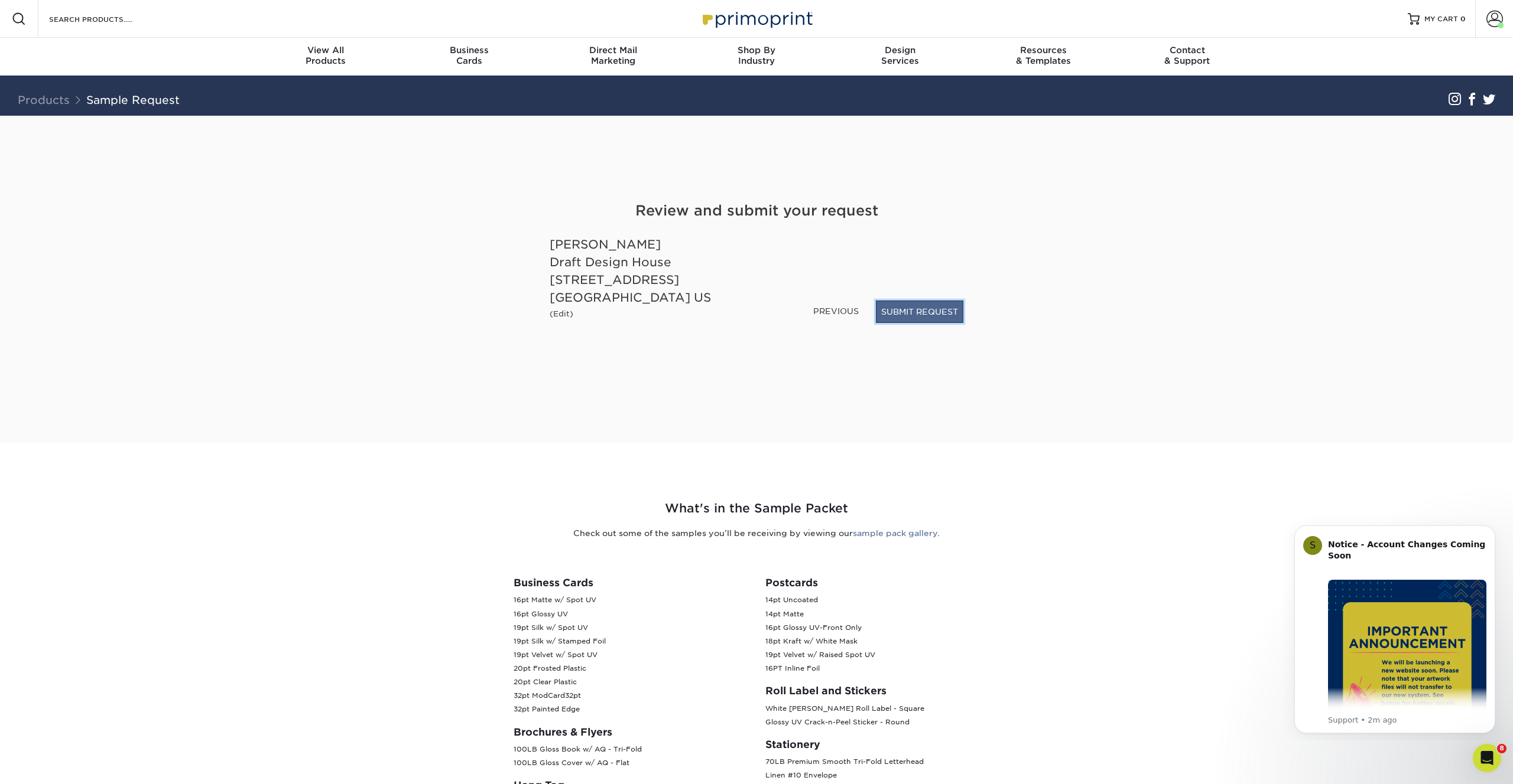
click at [918, 317] on button "SUBMIT REQUEST" at bounding box center [919, 312] width 88 height 22
